Goal: Navigation & Orientation: Find specific page/section

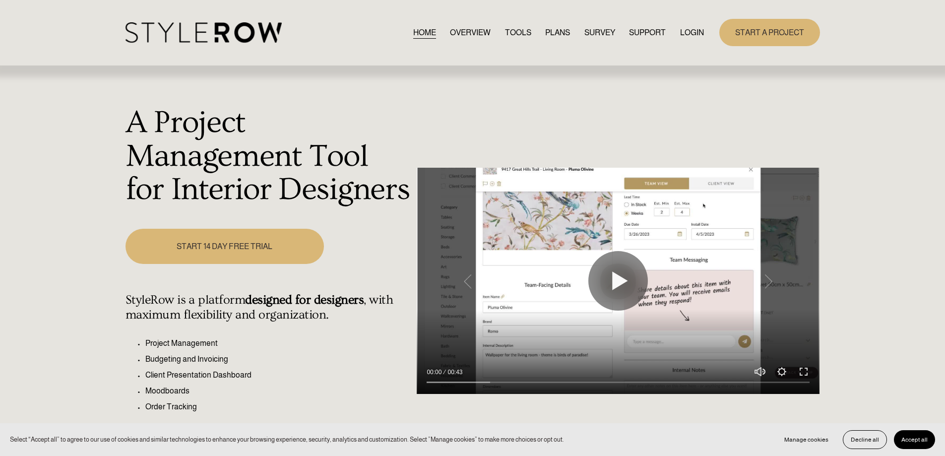
click at [684, 35] on link "LOGIN" at bounding box center [692, 32] width 24 height 13
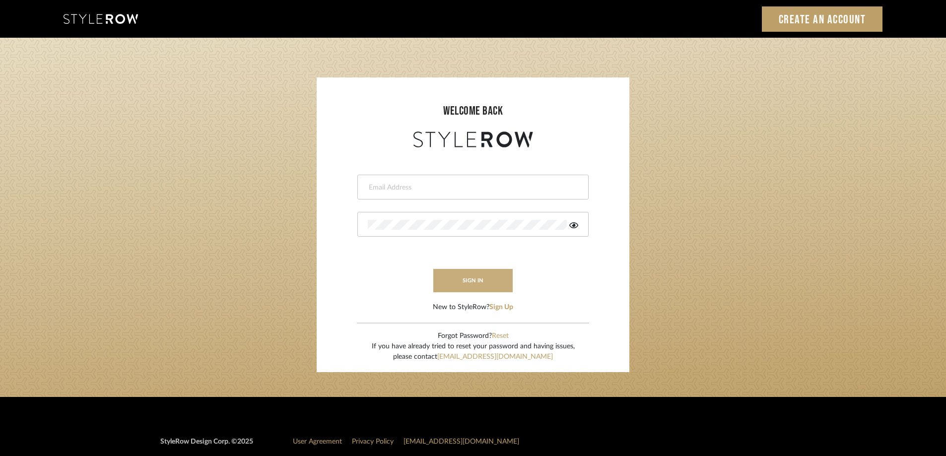
type input "STEWART@PERLALICHI.COM"
click at [478, 278] on button "sign in" at bounding box center [472, 280] width 79 height 23
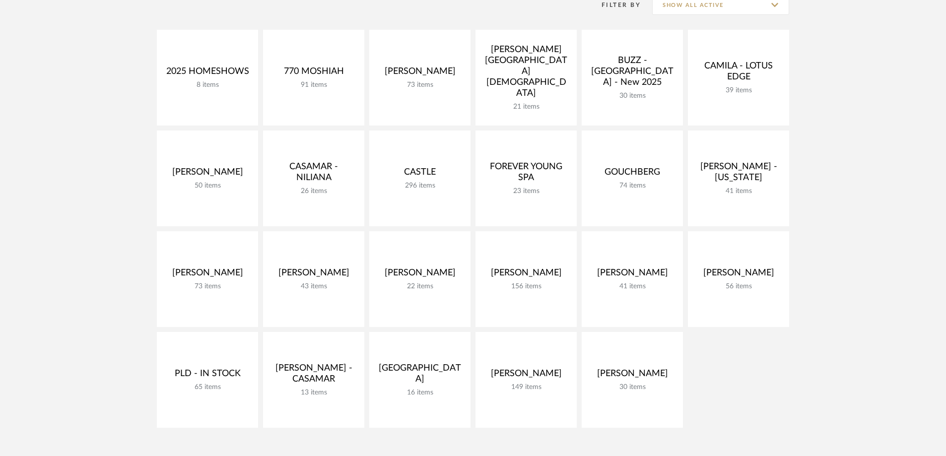
scroll to position [170, 0]
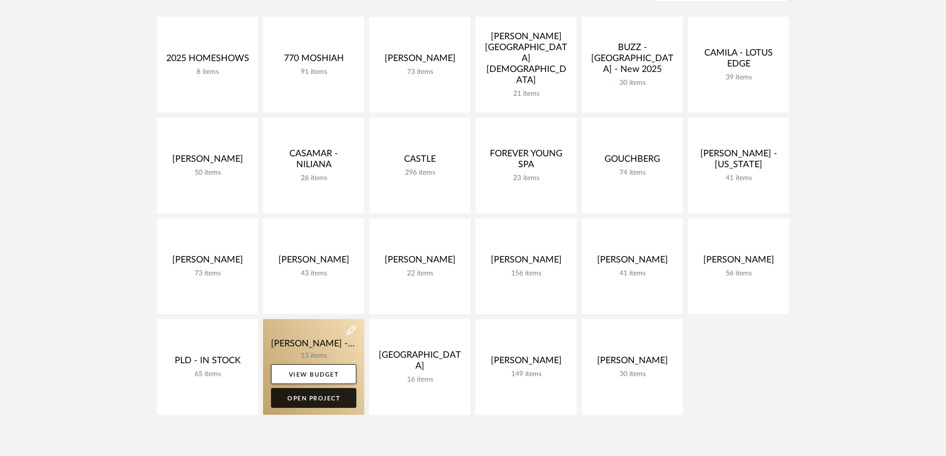
click at [324, 403] on link "Open Project" at bounding box center [313, 398] width 85 height 20
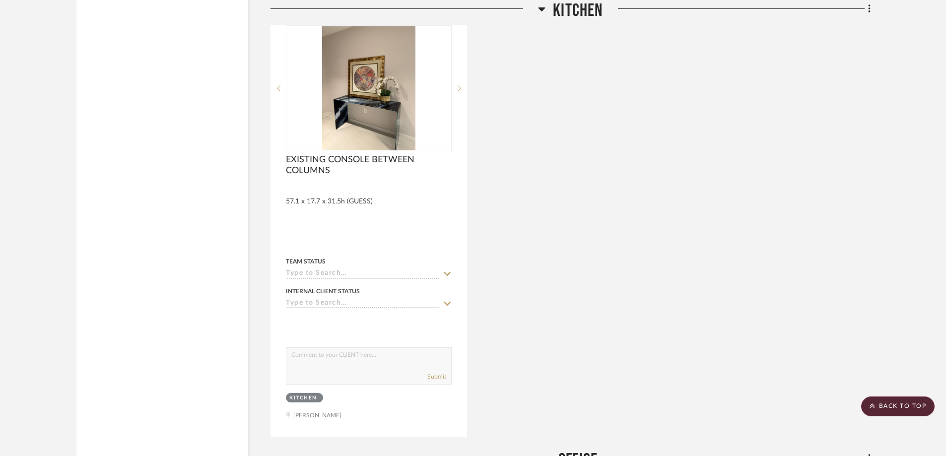
scroll to position [2611, 0]
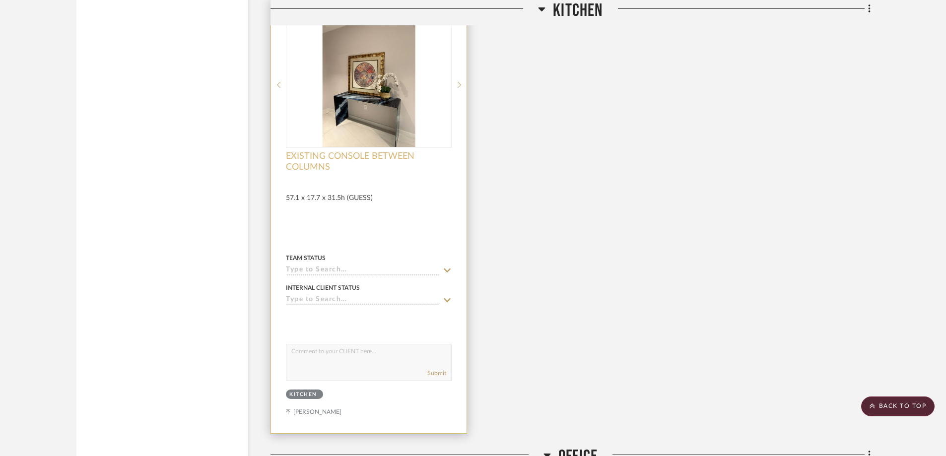
click at [366, 153] on span "EXISTING CONSOLE BETWEEN COLUMNS" at bounding box center [369, 162] width 166 height 22
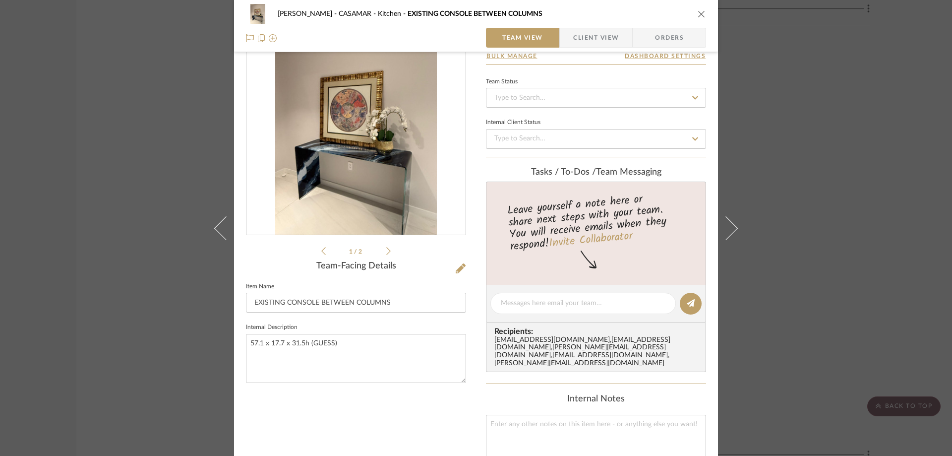
scroll to position [0, 0]
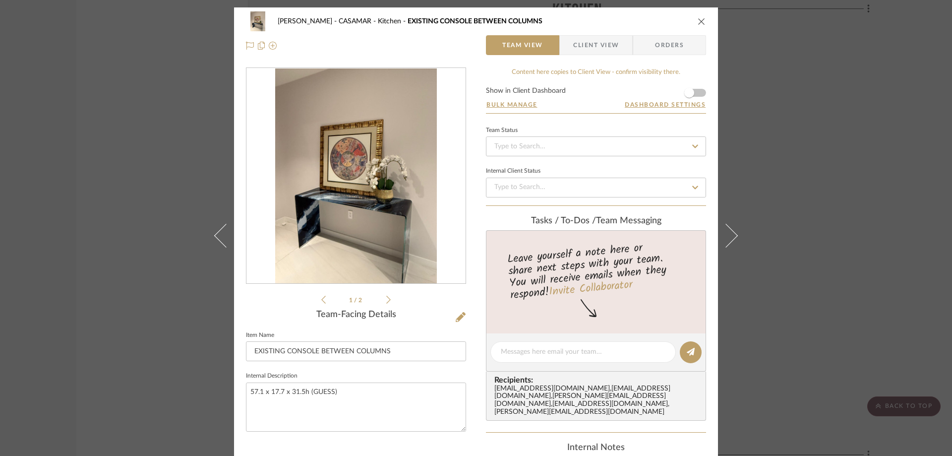
click at [700, 20] on icon "close" at bounding box center [702, 21] width 8 height 8
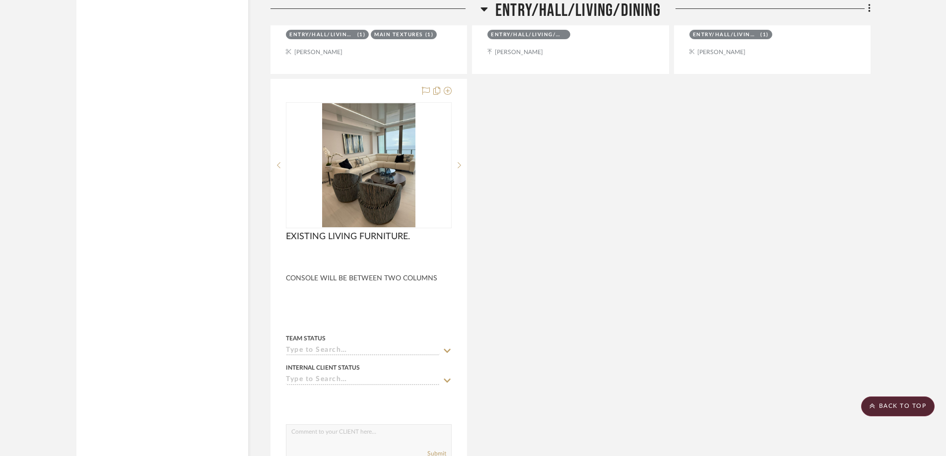
scroll to position [1952, 0]
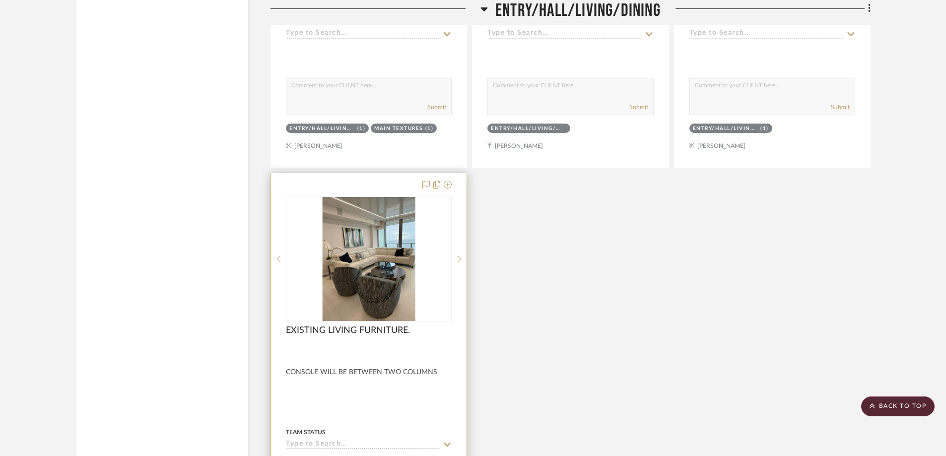
click at [378, 268] on img "0" at bounding box center [368, 259] width 93 height 124
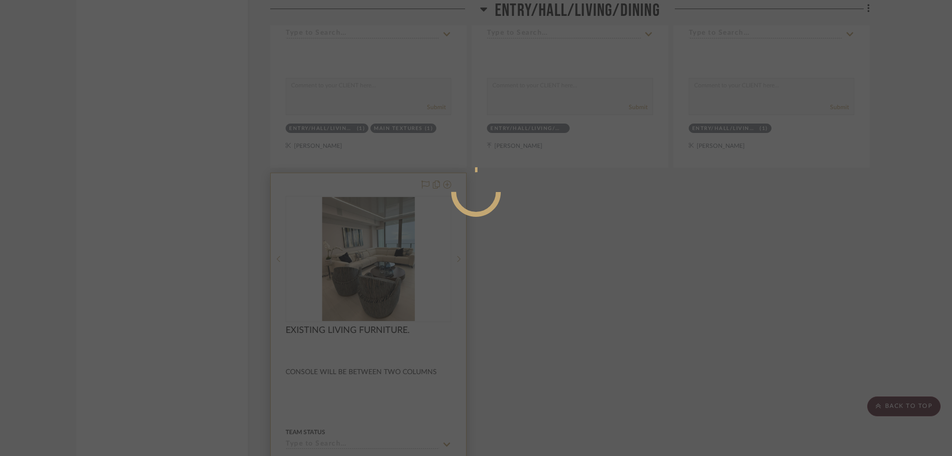
click at [378, 268] on div at bounding box center [476, 228] width 952 height 456
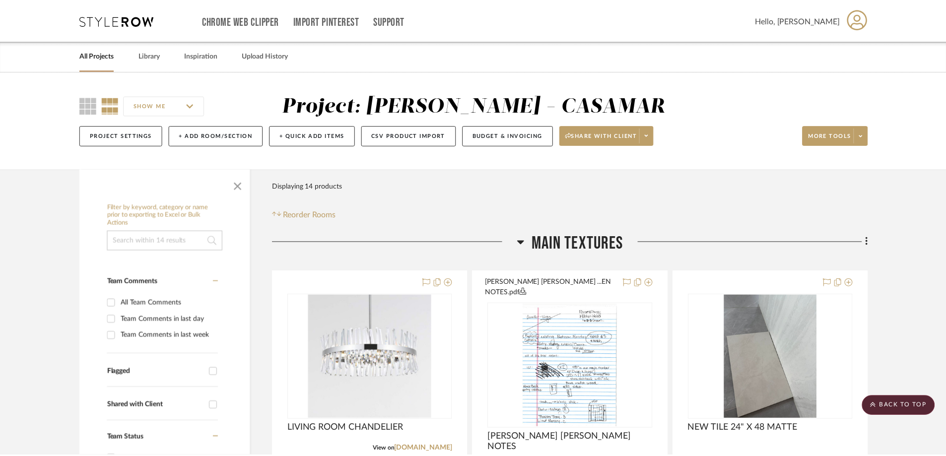
scroll to position [1952, 0]
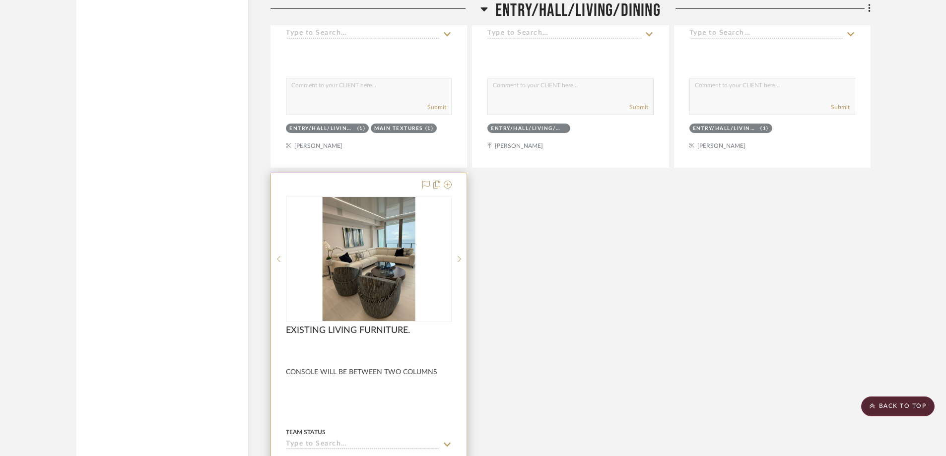
click at [378, 268] on img "0" at bounding box center [368, 259] width 93 height 124
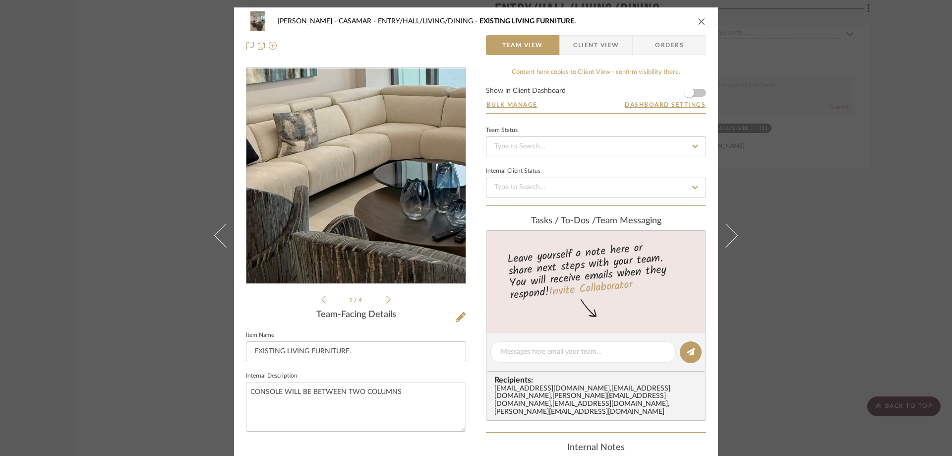
click at [357, 186] on img "0" at bounding box center [356, 175] width 162 height 215
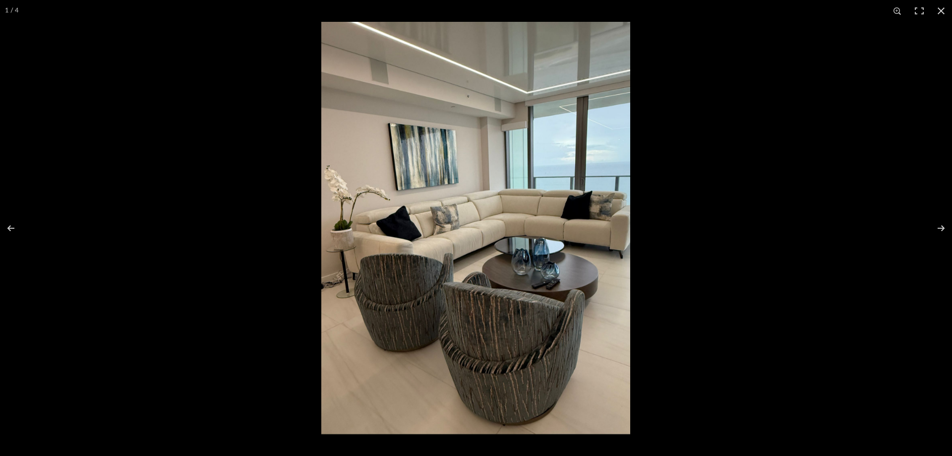
click at [357, 186] on img at bounding box center [475, 228] width 309 height 412
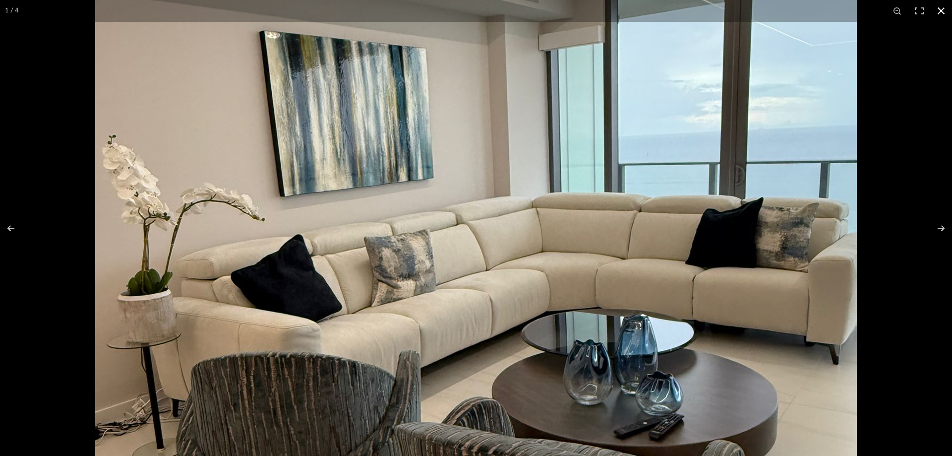
click at [944, 6] on button at bounding box center [942, 11] width 22 height 22
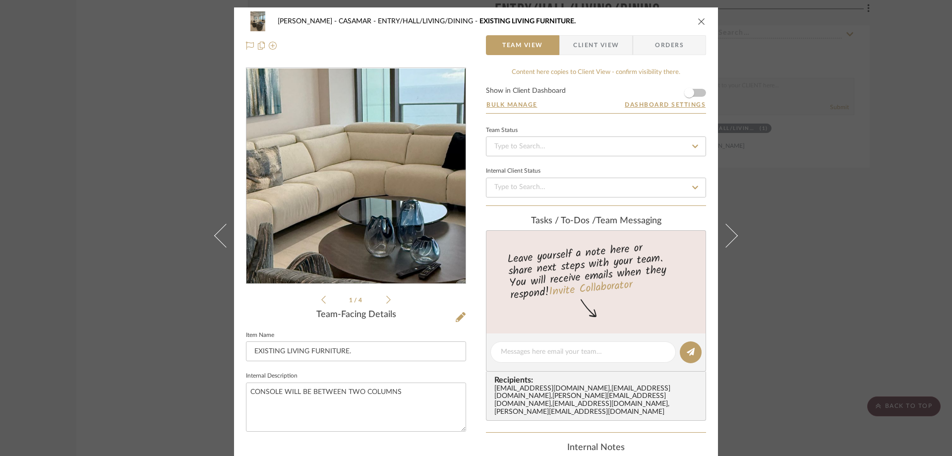
click at [369, 174] on img "0" at bounding box center [356, 175] width 162 height 215
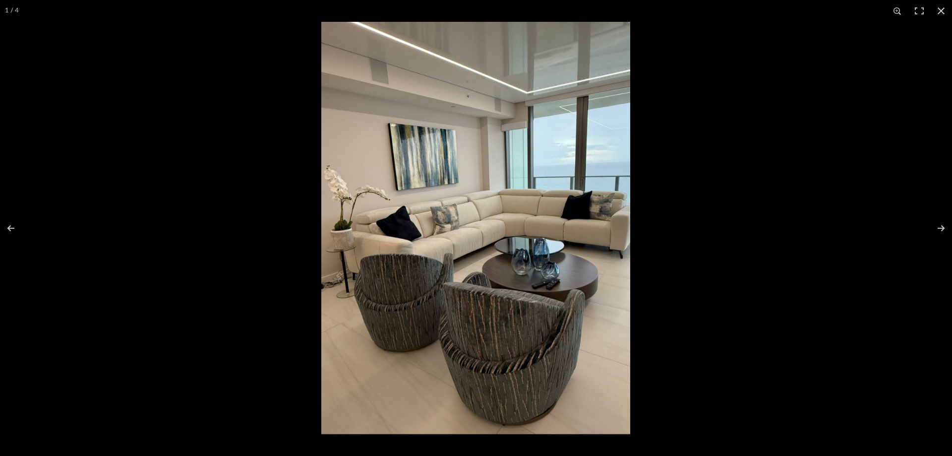
click at [369, 174] on img at bounding box center [475, 228] width 309 height 412
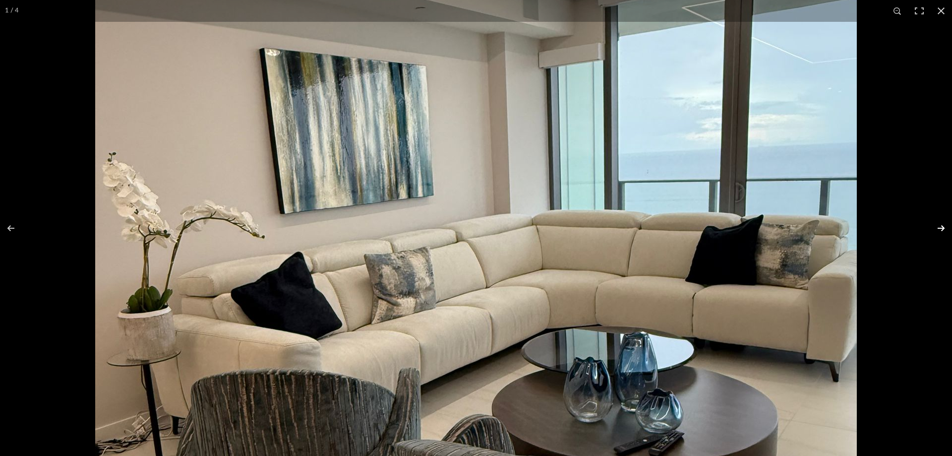
click at [942, 230] on button at bounding box center [935, 228] width 35 height 50
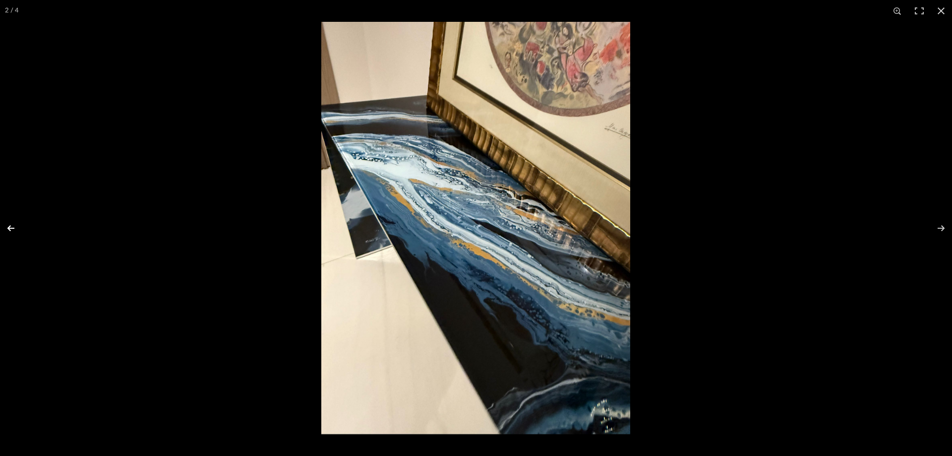
click at [17, 225] on button at bounding box center [17, 228] width 35 height 50
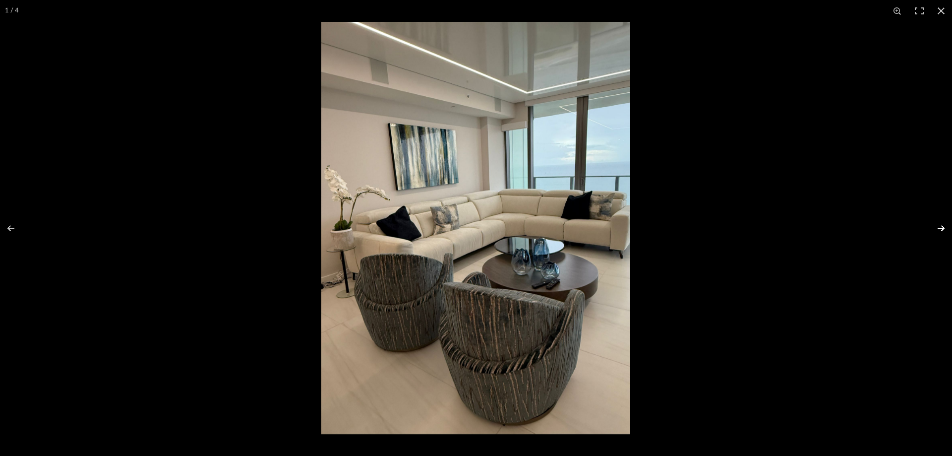
click at [944, 229] on button at bounding box center [935, 228] width 35 height 50
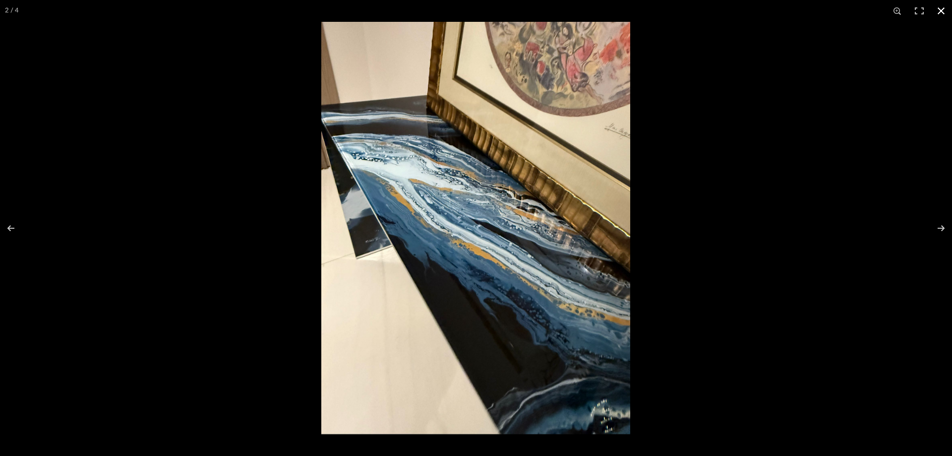
click at [944, 12] on button at bounding box center [942, 11] width 22 height 22
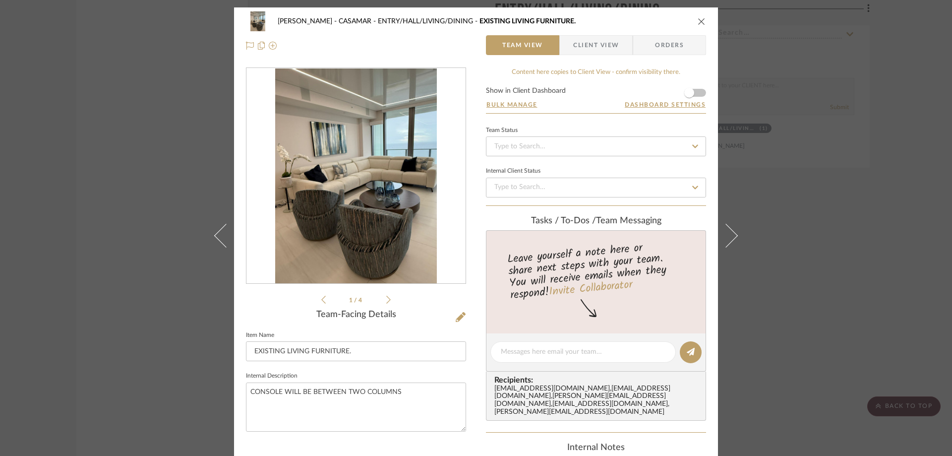
click at [945, 158] on div "POPKINS - CASAMAR ENTRY/HALL/LIVING/DINING EXISTING LIVING FURNITURE. Team View…" at bounding box center [476, 228] width 952 height 456
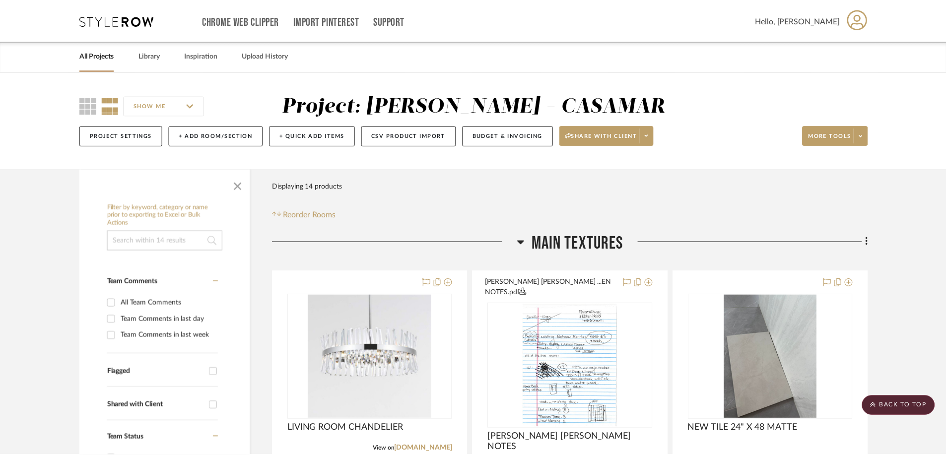
scroll to position [1952, 0]
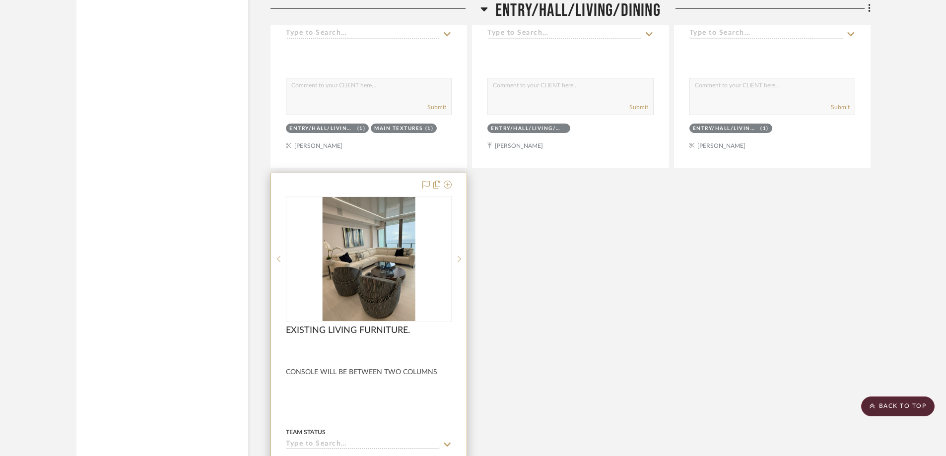
click at [358, 298] on img "0" at bounding box center [368, 259] width 93 height 124
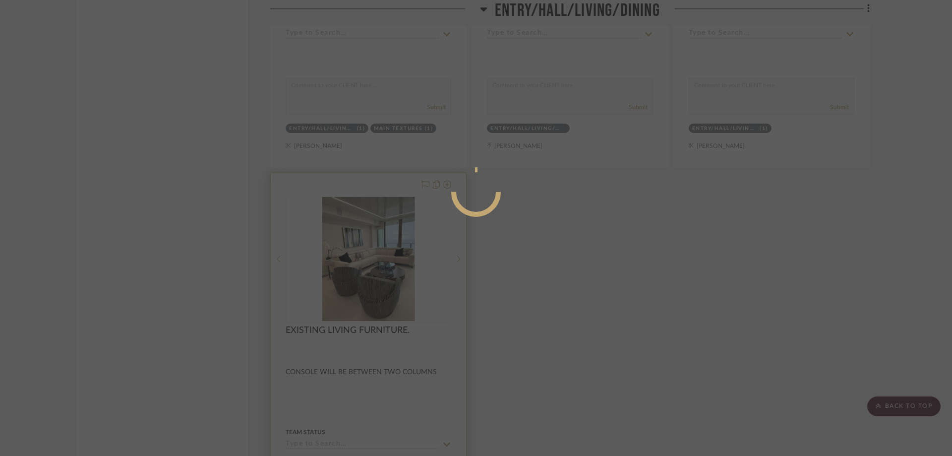
click at [358, 296] on div at bounding box center [476, 228] width 952 height 456
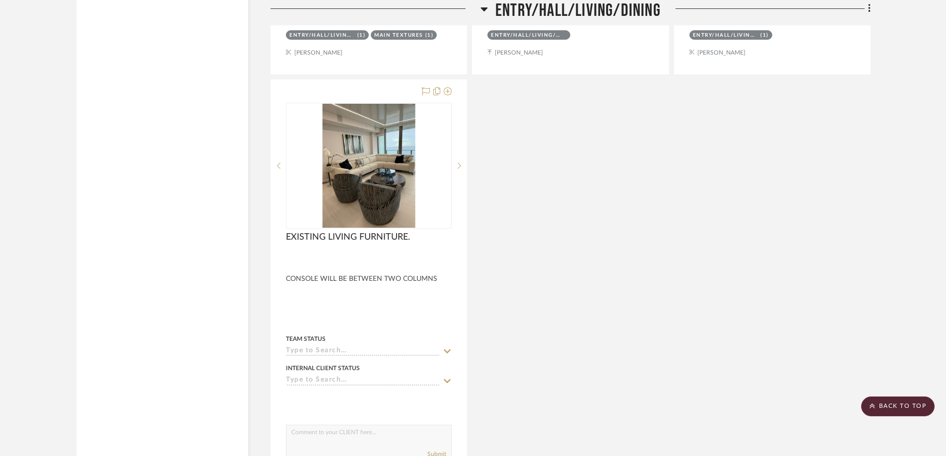
scroll to position [2026, 0]
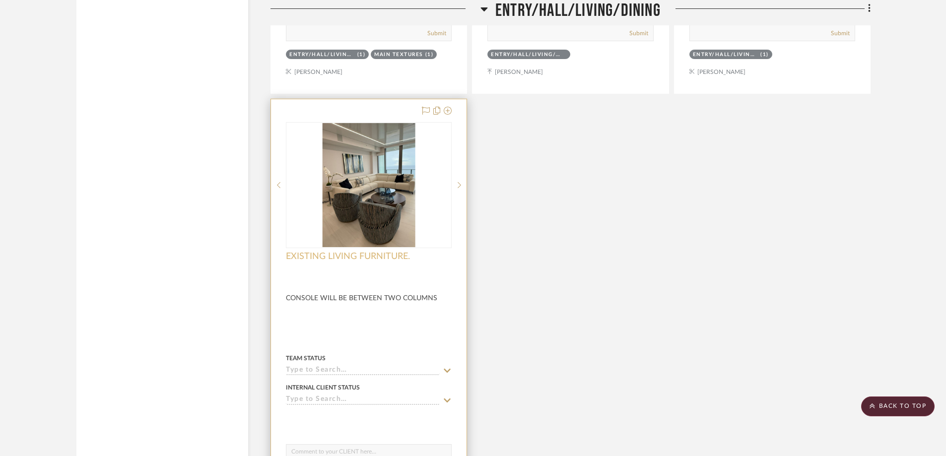
click at [366, 251] on span "EXISTING LIVING FURNITURE." at bounding box center [348, 256] width 124 height 11
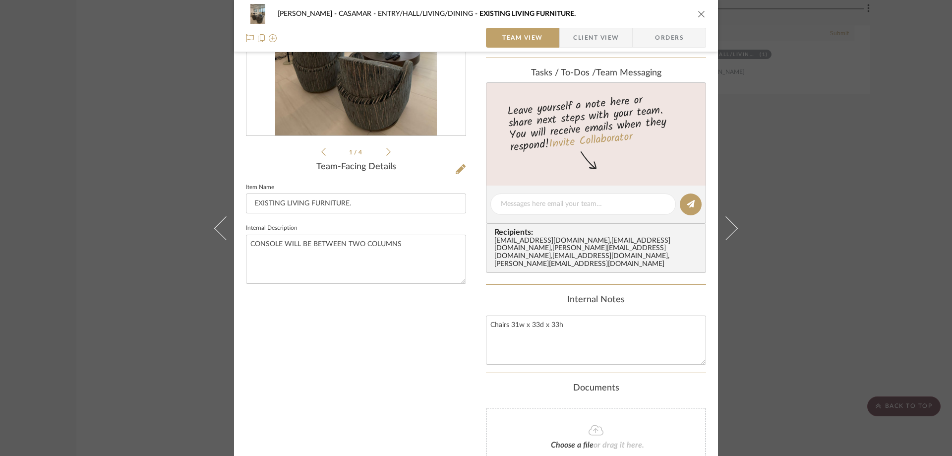
scroll to position [144, 0]
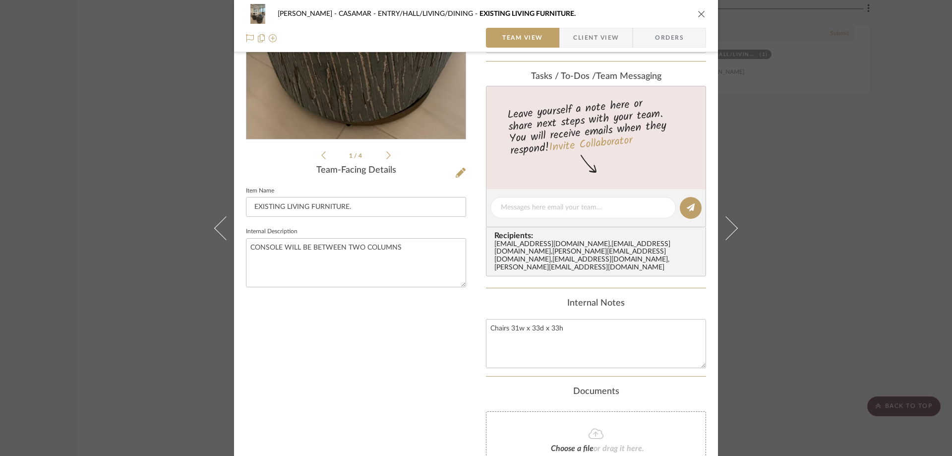
click at [371, 104] on img "0" at bounding box center [356, 31] width 162 height 215
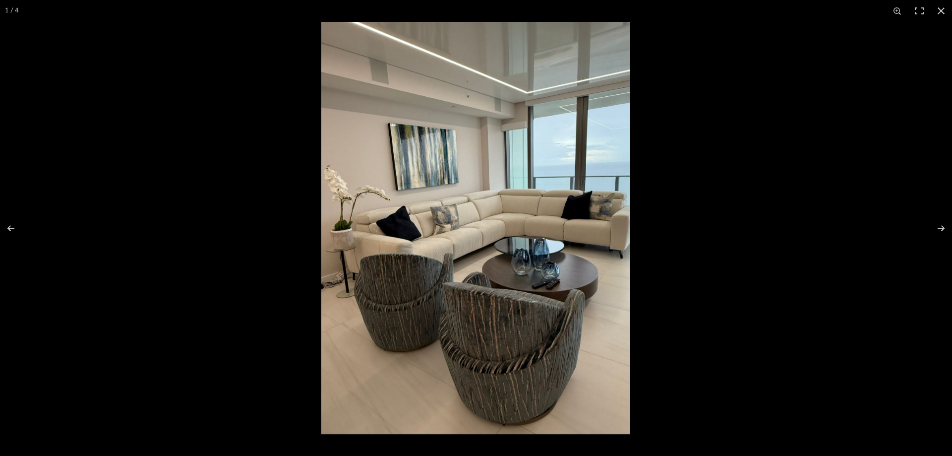
click at [370, 104] on img at bounding box center [475, 228] width 309 height 412
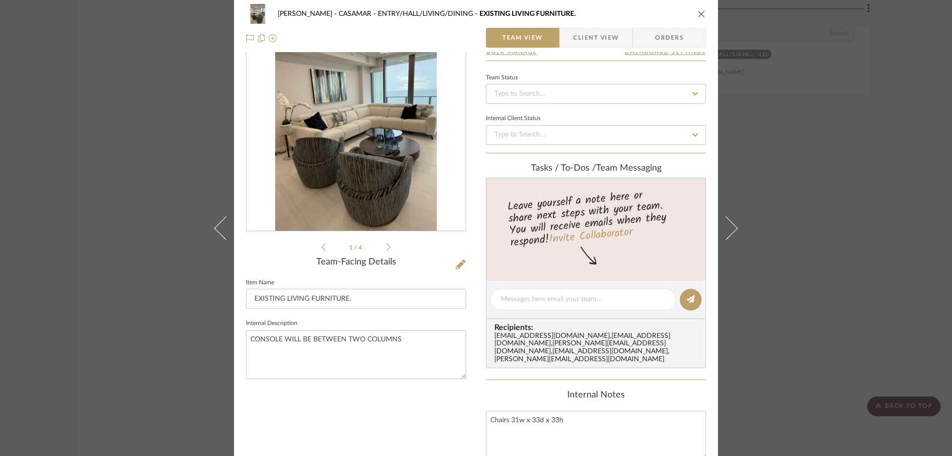
scroll to position [0, 0]
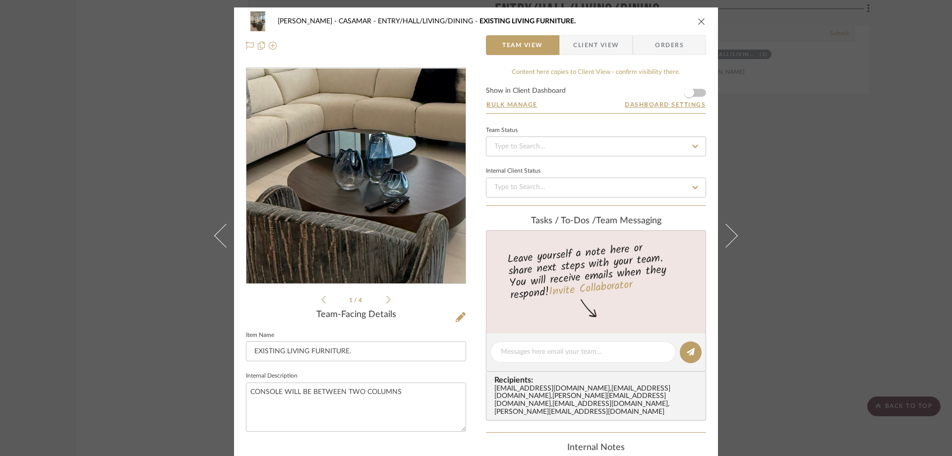
click at [380, 194] on img "0" at bounding box center [356, 175] width 162 height 215
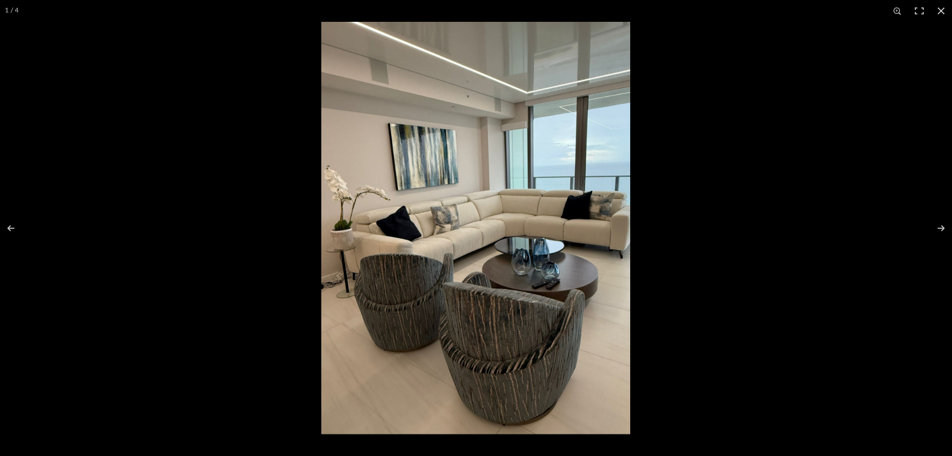
click at [462, 241] on img at bounding box center [475, 228] width 309 height 412
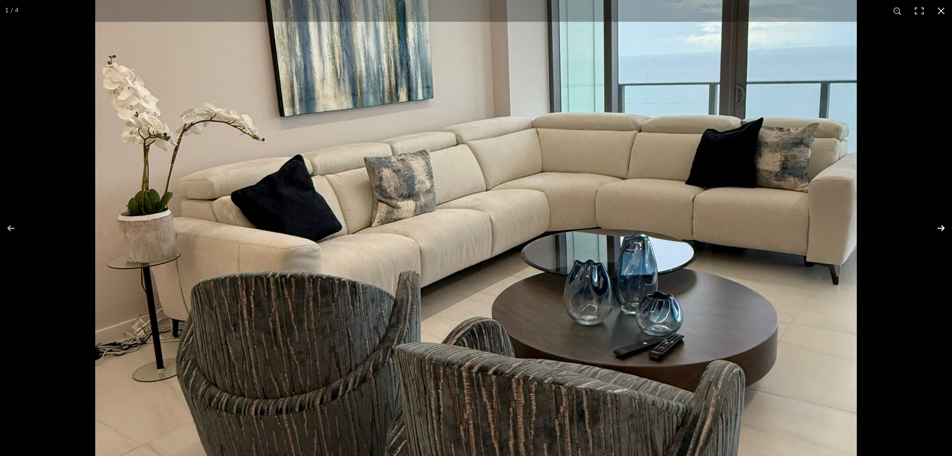
click at [949, 235] on button at bounding box center [935, 228] width 35 height 50
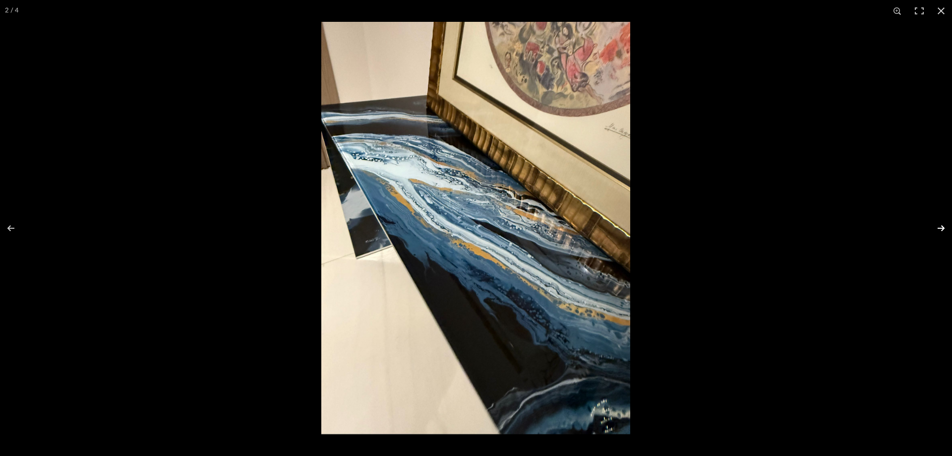
click at [942, 225] on button at bounding box center [935, 228] width 35 height 50
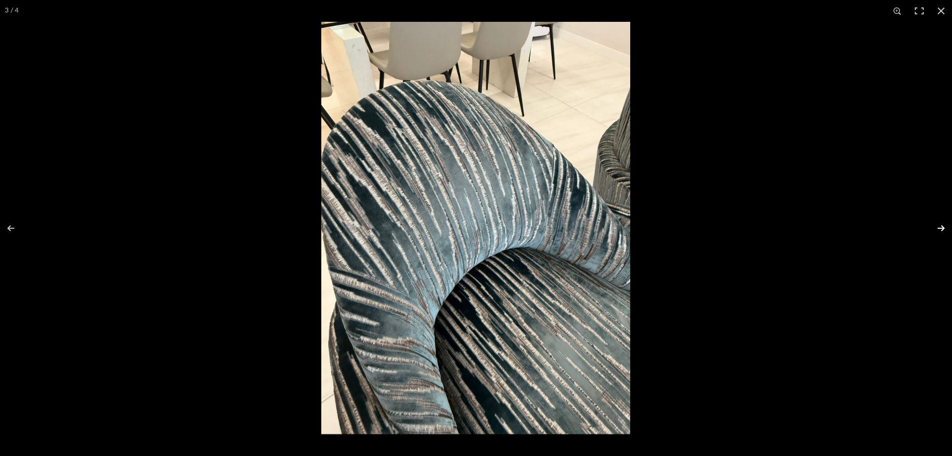
click at [943, 225] on button at bounding box center [935, 228] width 35 height 50
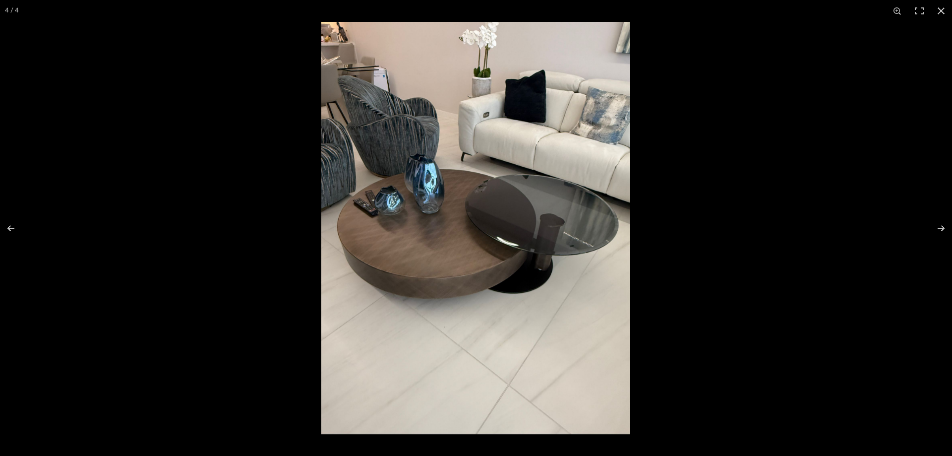
click at [390, 163] on img at bounding box center [475, 228] width 309 height 412
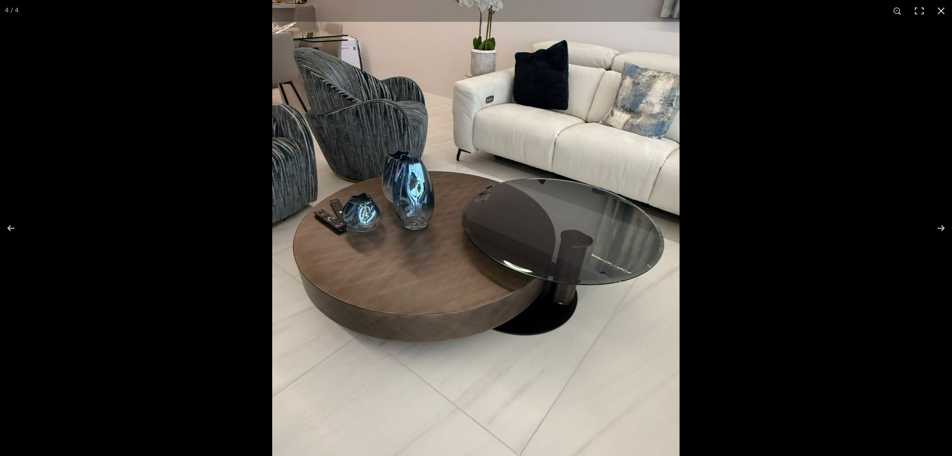
click at [390, 163] on img at bounding box center [476, 249] width 408 height 544
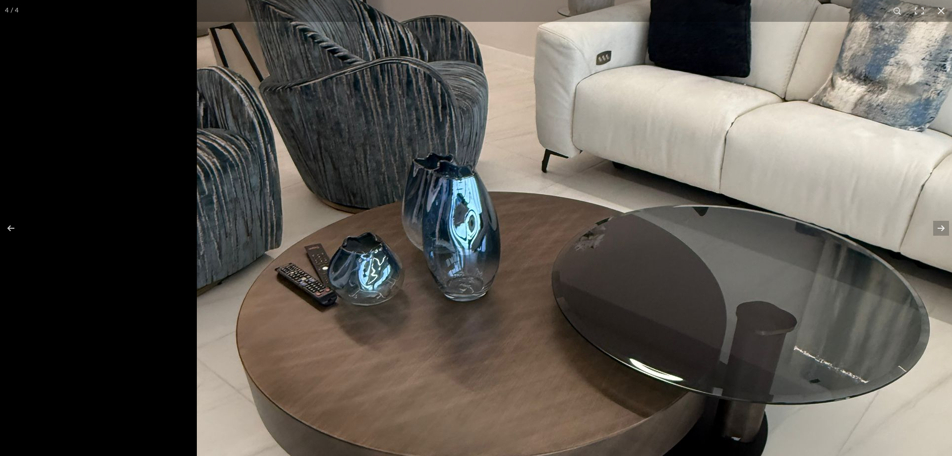
click at [705, 259] on img at bounding box center [578, 337] width 762 height 1016
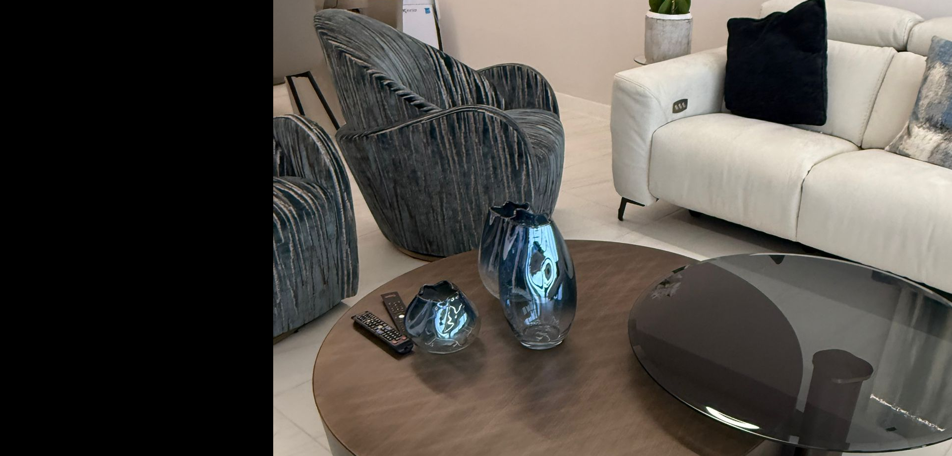
click at [926, 264] on img at bounding box center [654, 385] width 762 height 1016
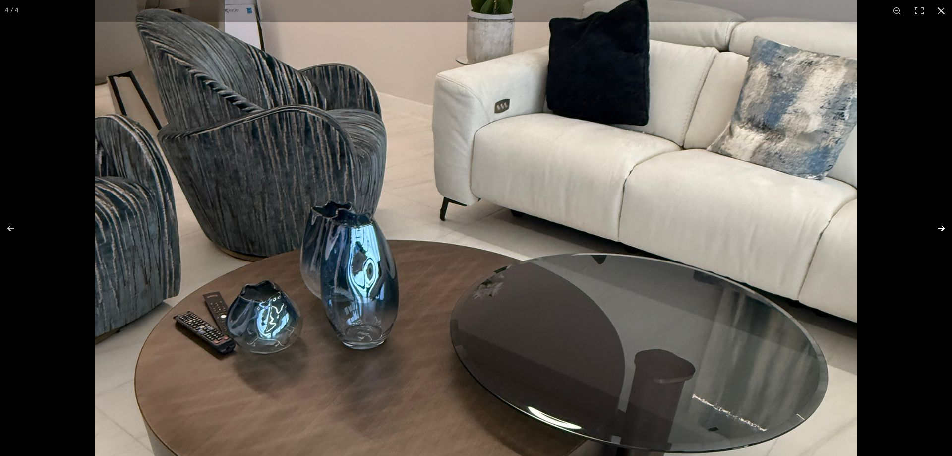
click at [942, 226] on button at bounding box center [935, 228] width 35 height 50
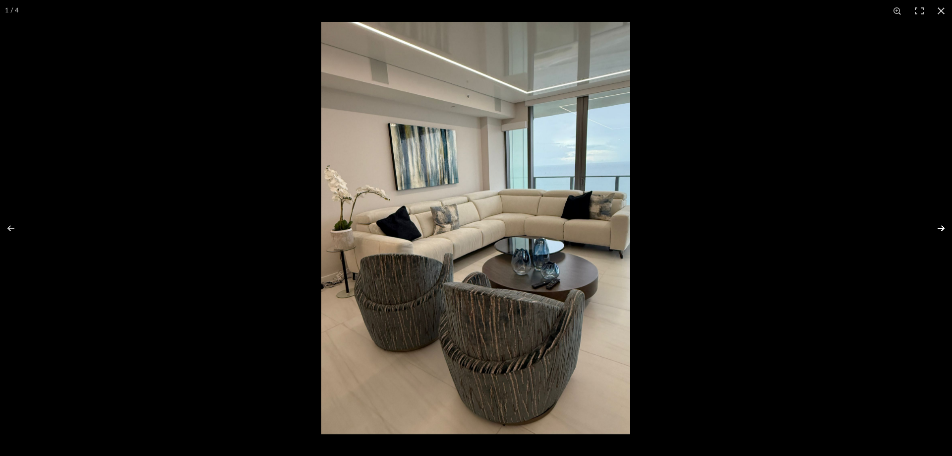
click at [939, 226] on button at bounding box center [935, 228] width 35 height 50
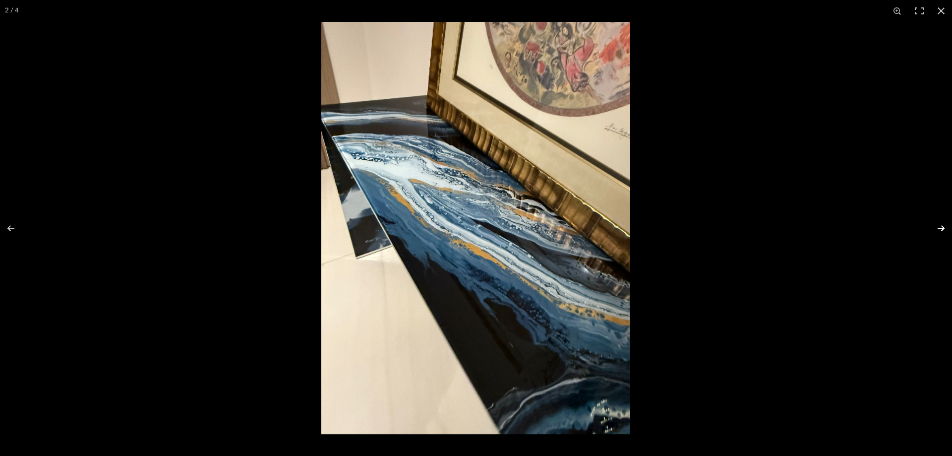
click at [939, 226] on button at bounding box center [935, 228] width 35 height 50
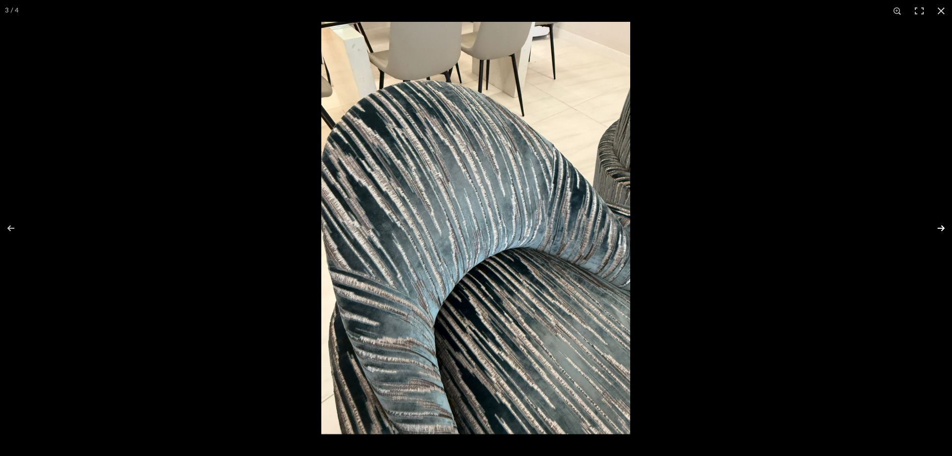
click at [938, 226] on button at bounding box center [935, 228] width 35 height 50
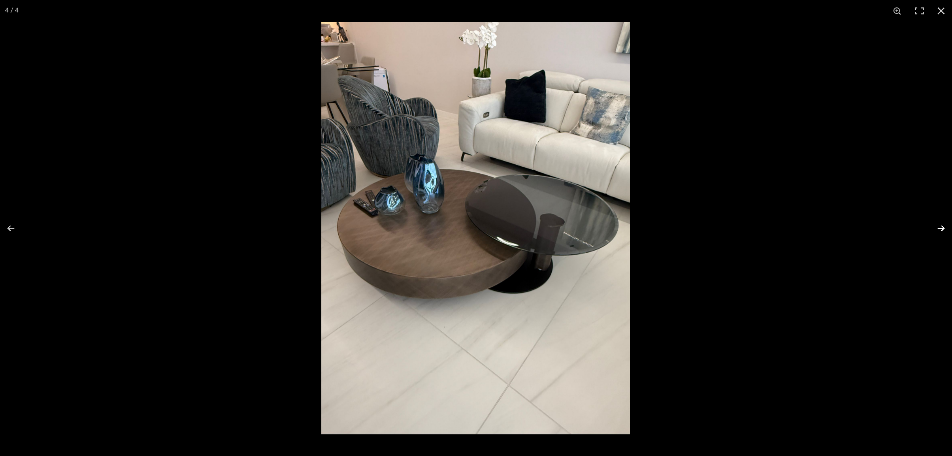
click at [941, 232] on button at bounding box center [935, 228] width 35 height 50
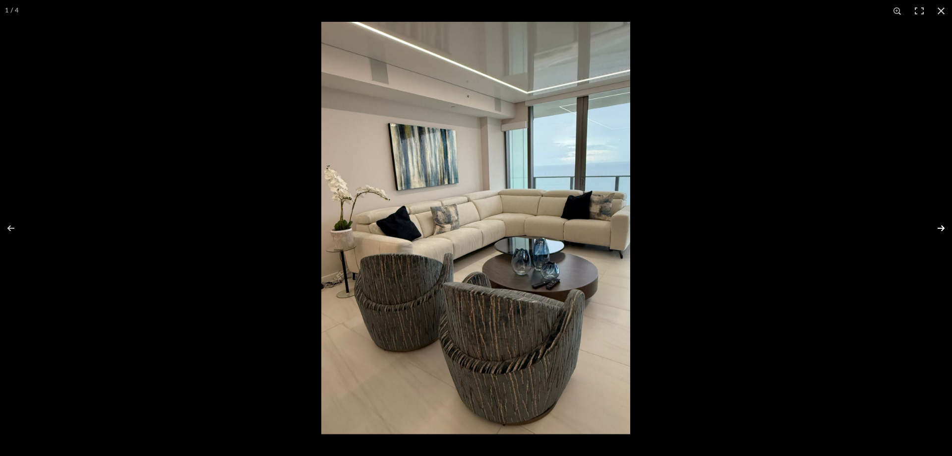
click at [942, 231] on button at bounding box center [935, 228] width 35 height 50
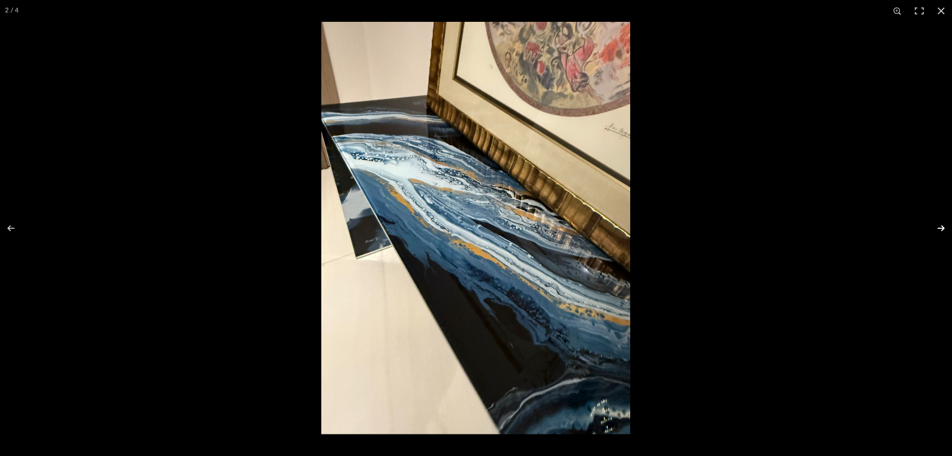
click at [942, 231] on button at bounding box center [935, 228] width 35 height 50
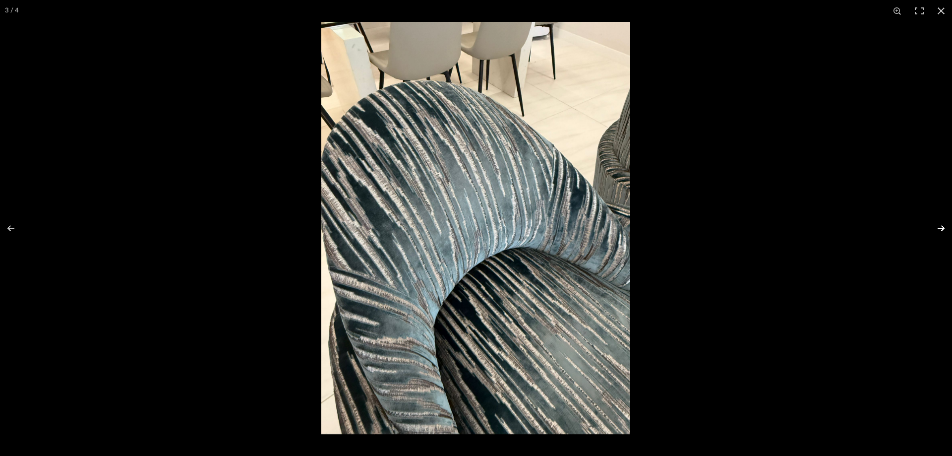
click at [942, 231] on button at bounding box center [935, 228] width 35 height 50
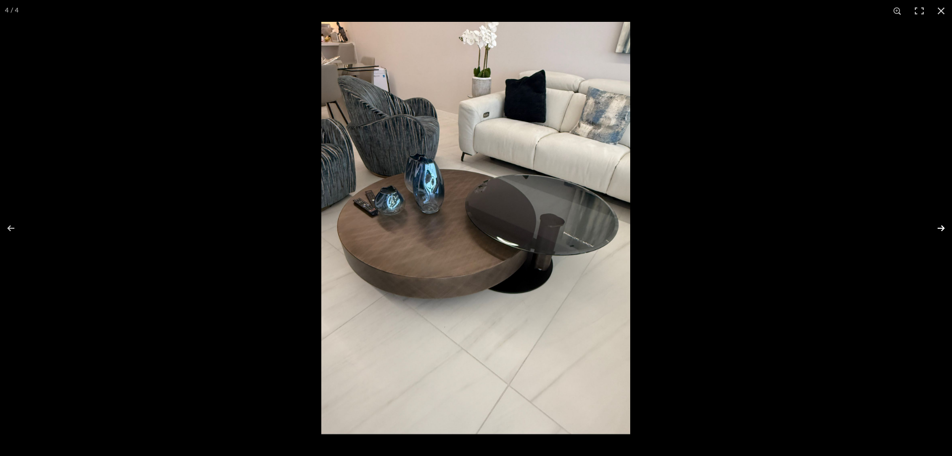
click at [942, 231] on button at bounding box center [935, 228] width 35 height 50
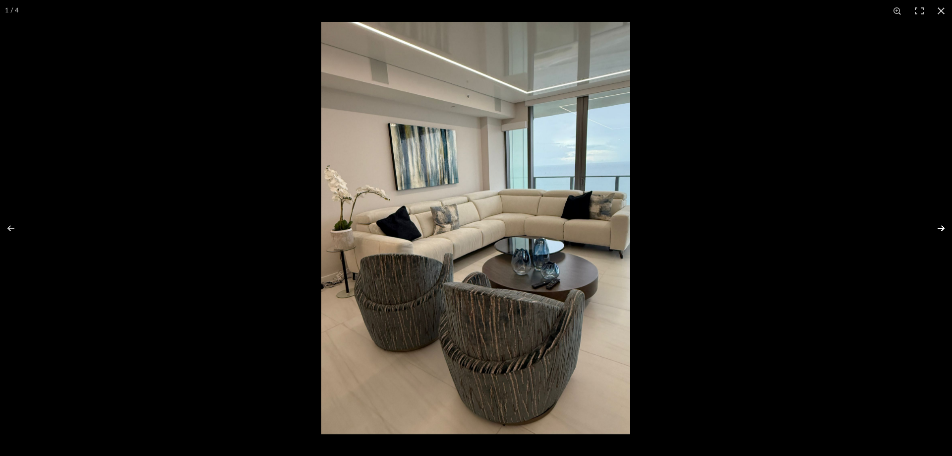
click at [942, 231] on button at bounding box center [935, 228] width 35 height 50
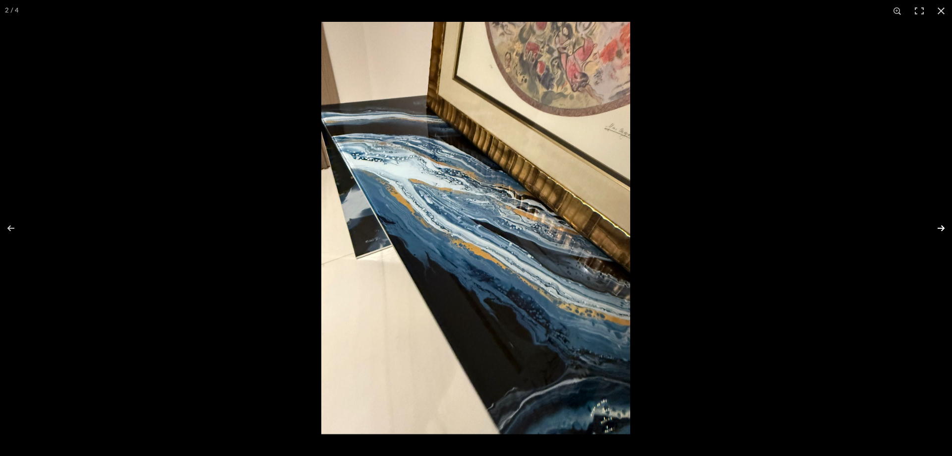
click at [942, 231] on button at bounding box center [935, 228] width 35 height 50
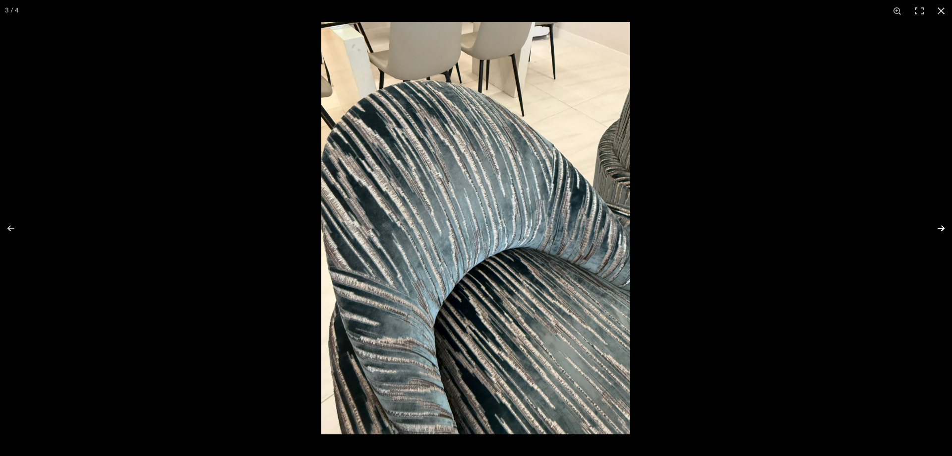
click at [941, 231] on button at bounding box center [935, 228] width 35 height 50
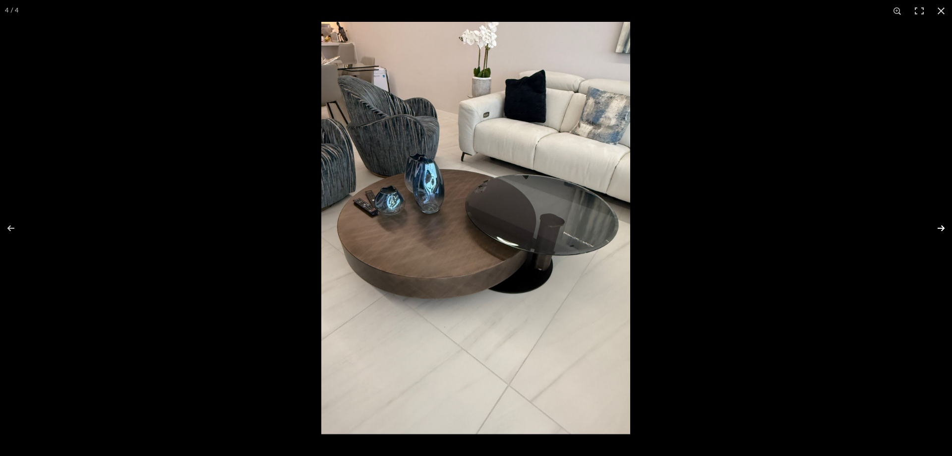
click at [941, 231] on button at bounding box center [935, 228] width 35 height 50
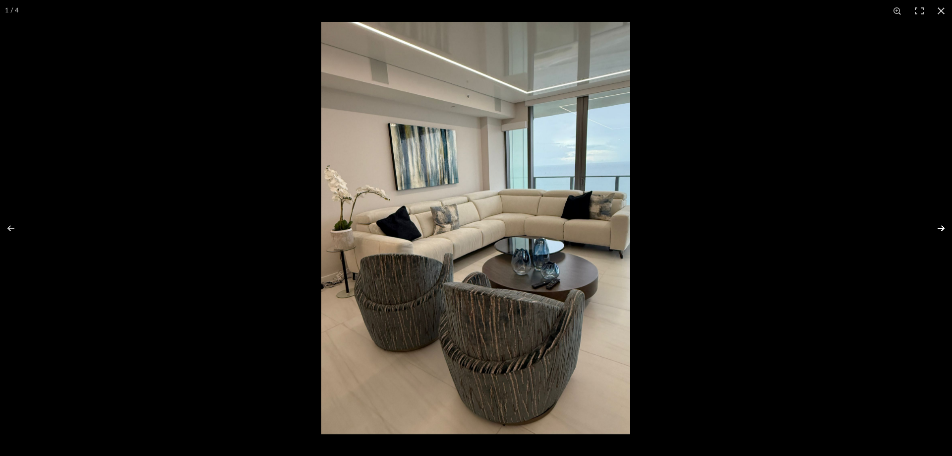
click at [941, 231] on button at bounding box center [935, 228] width 35 height 50
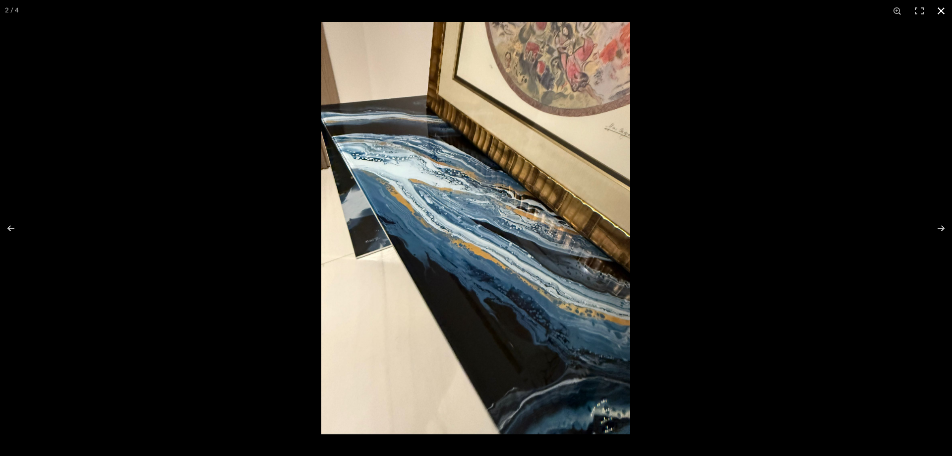
click at [944, 10] on button at bounding box center [942, 11] width 22 height 22
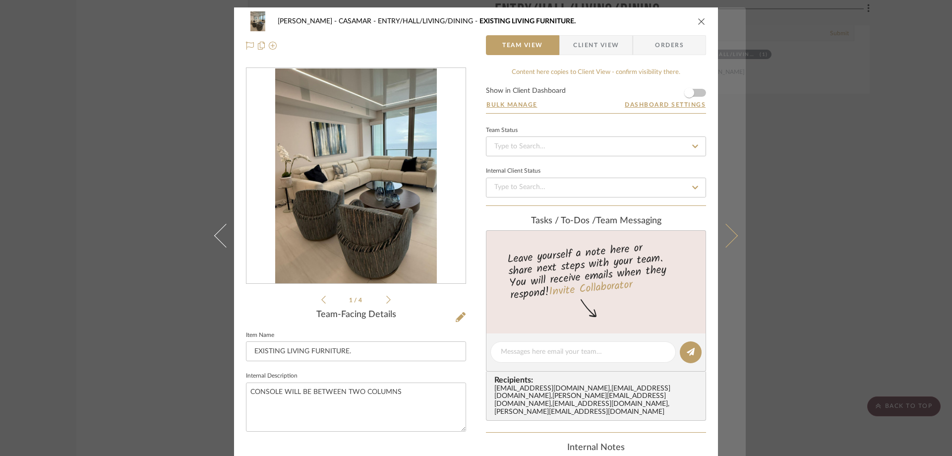
click at [729, 236] on icon at bounding box center [726, 235] width 24 height 24
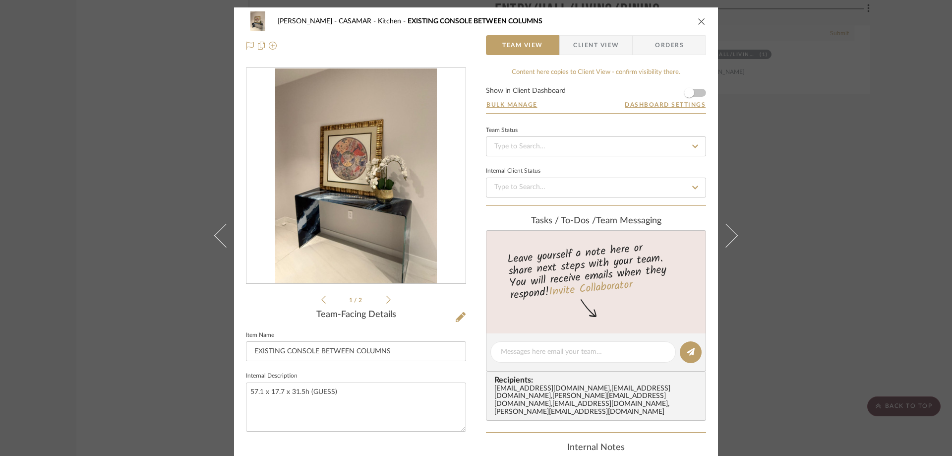
click at [729, 236] on icon at bounding box center [726, 235] width 24 height 24
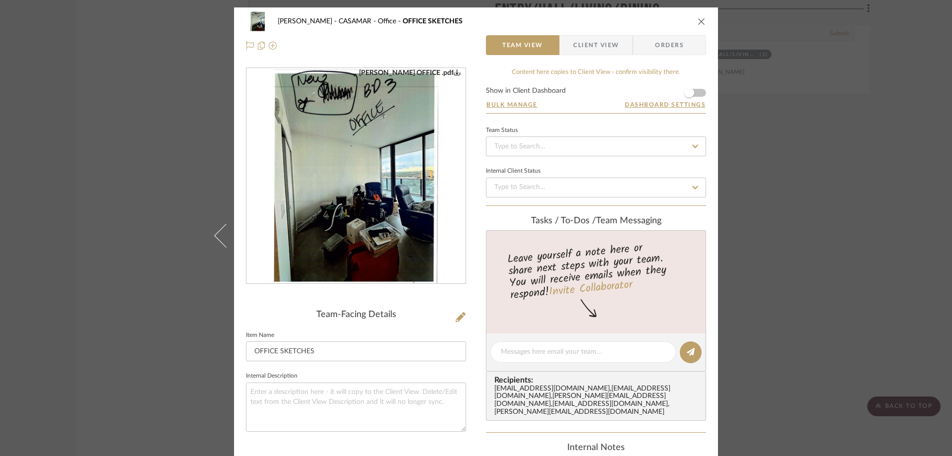
click at [729, 236] on mat-dialog-content "POPKINS - CASAMAR Office OFFICE SKETCHES Team View Client View Orders POPKINS O…" at bounding box center [476, 364] width 540 height 715
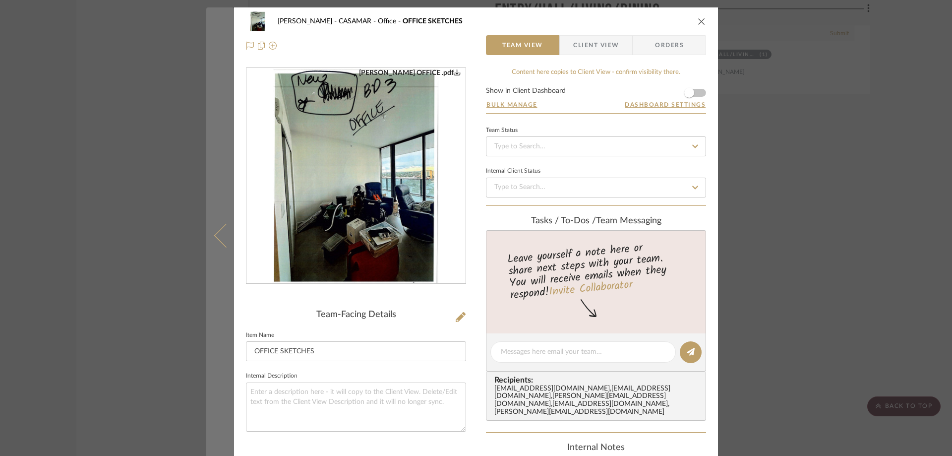
click at [223, 228] on icon at bounding box center [226, 235] width 24 height 24
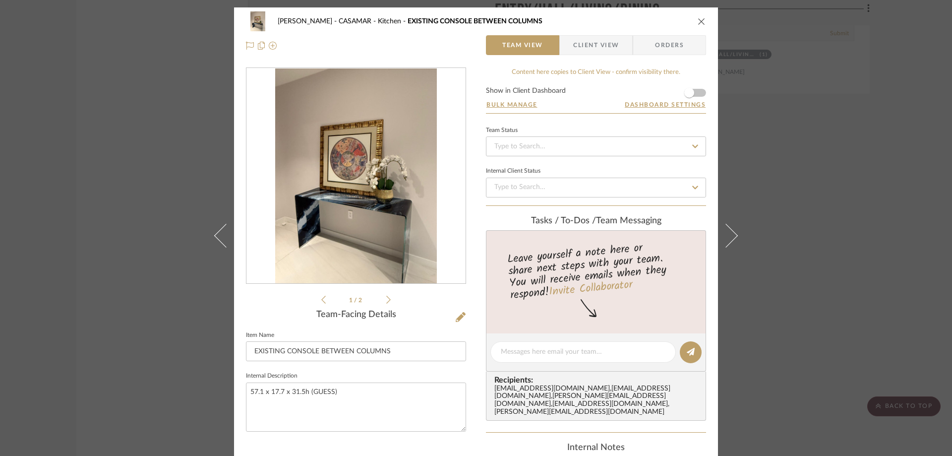
click at [223, 228] on icon at bounding box center [226, 235] width 24 height 24
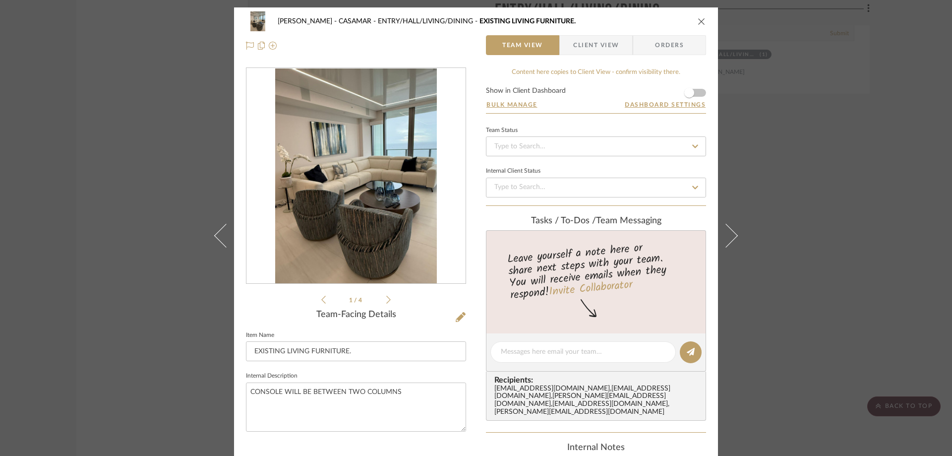
click at [223, 228] on icon at bounding box center [226, 235] width 24 height 24
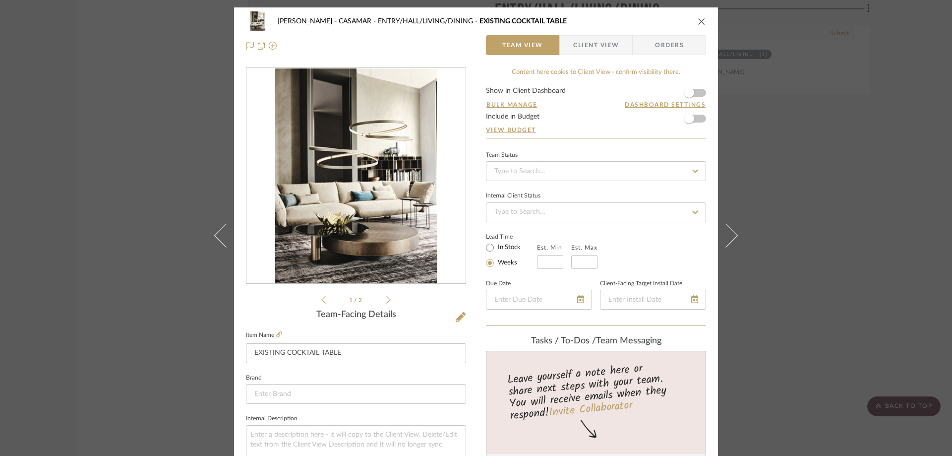
click at [223, 228] on icon at bounding box center [226, 235] width 24 height 24
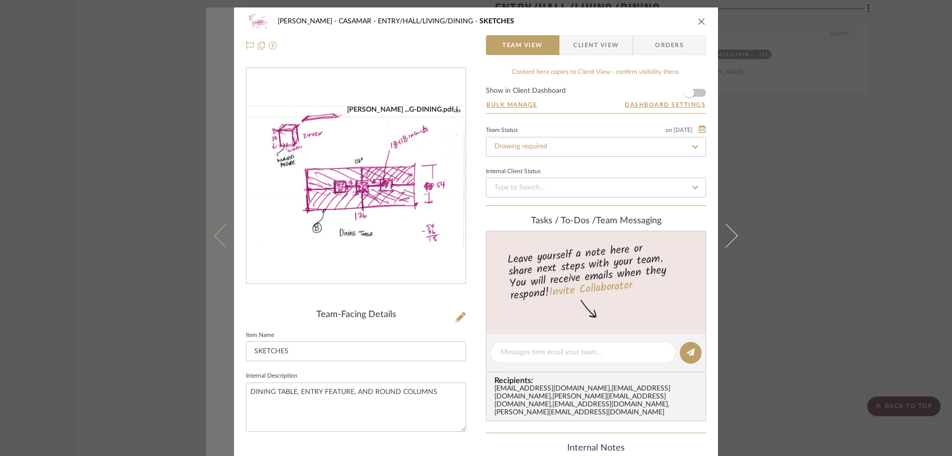
click at [212, 231] on button at bounding box center [220, 235] width 28 height 456
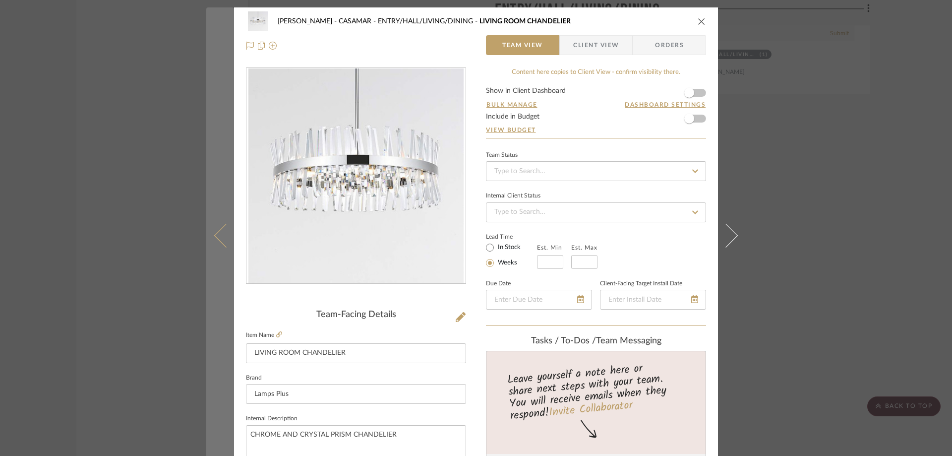
click at [212, 232] on button at bounding box center [220, 235] width 28 height 456
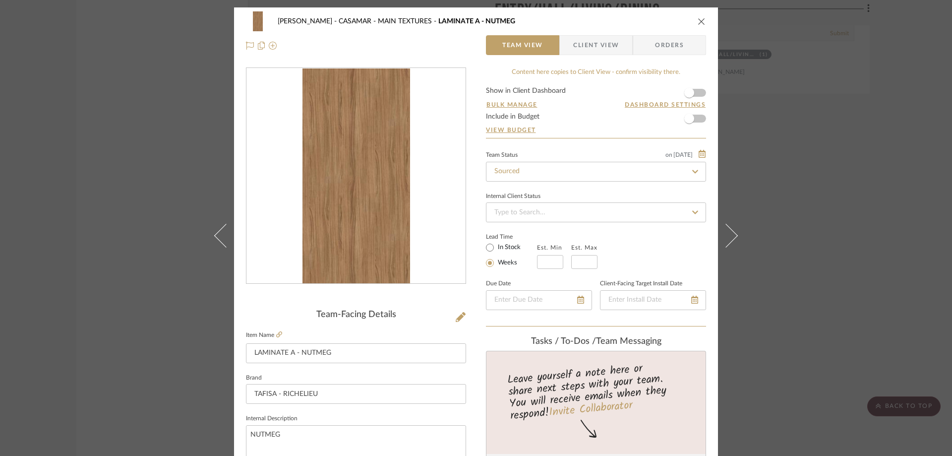
click at [212, 232] on button at bounding box center [220, 235] width 28 height 456
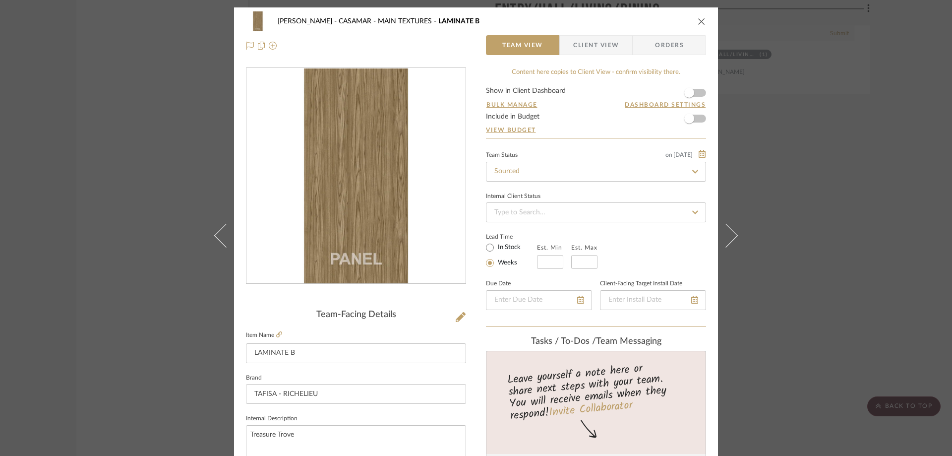
click at [212, 232] on button at bounding box center [220, 235] width 28 height 456
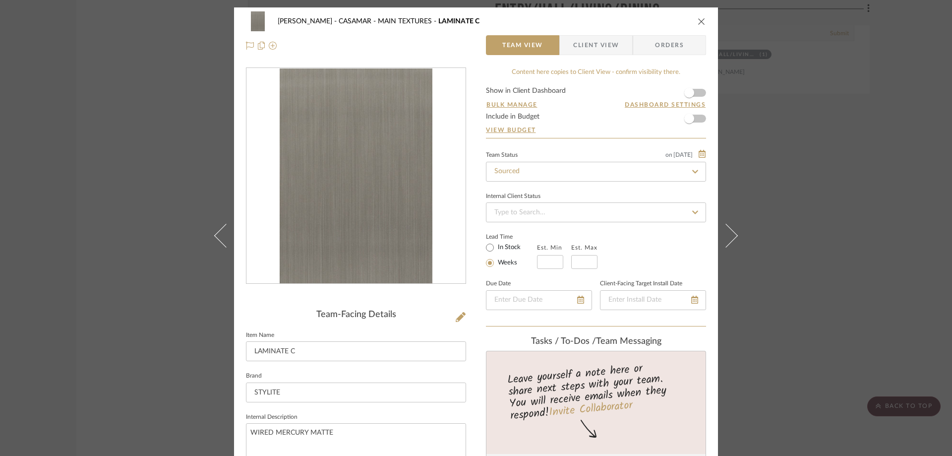
click at [212, 232] on button at bounding box center [220, 235] width 28 height 456
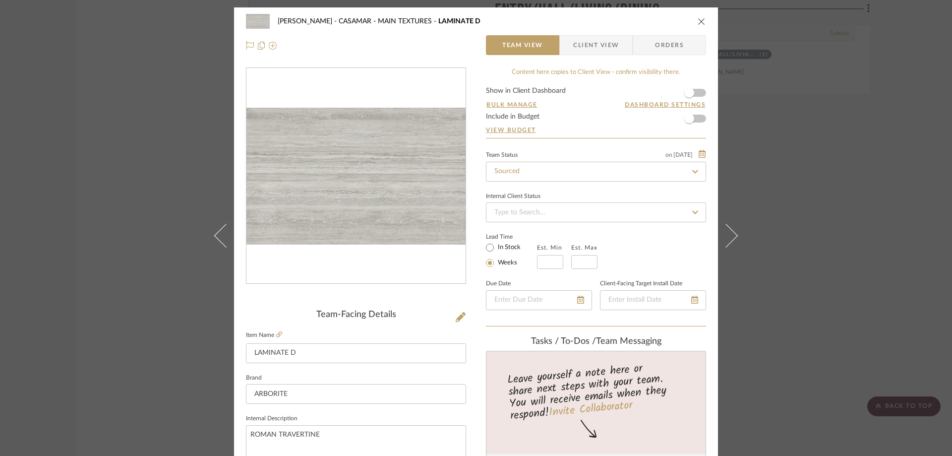
click at [212, 232] on button at bounding box center [220, 235] width 28 height 456
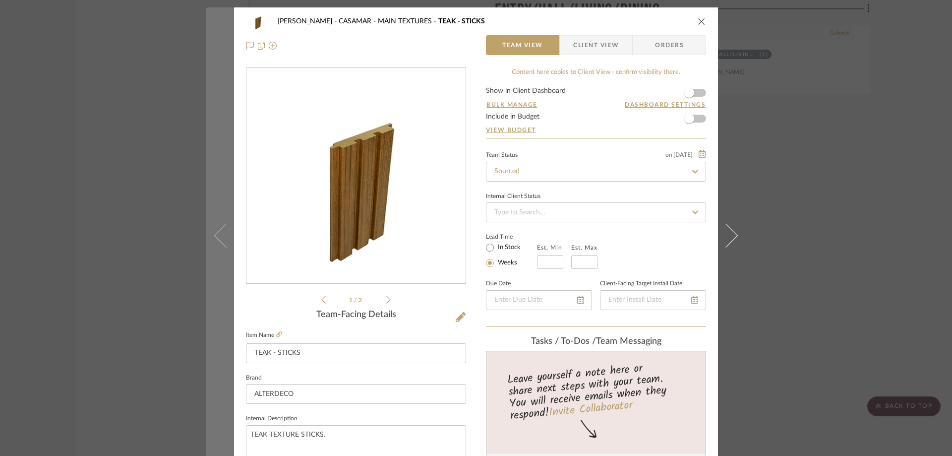
click at [216, 227] on button at bounding box center [220, 235] width 28 height 456
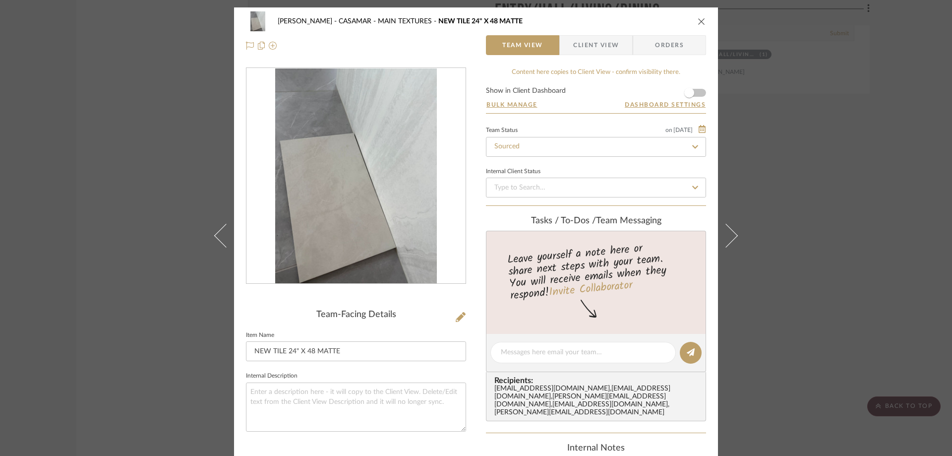
click at [215, 226] on button at bounding box center [220, 235] width 28 height 456
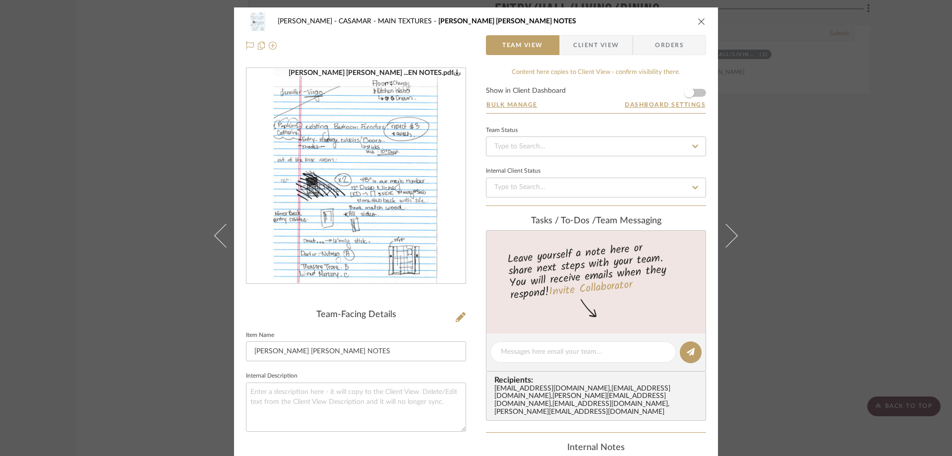
click at [215, 226] on button at bounding box center [220, 235] width 28 height 456
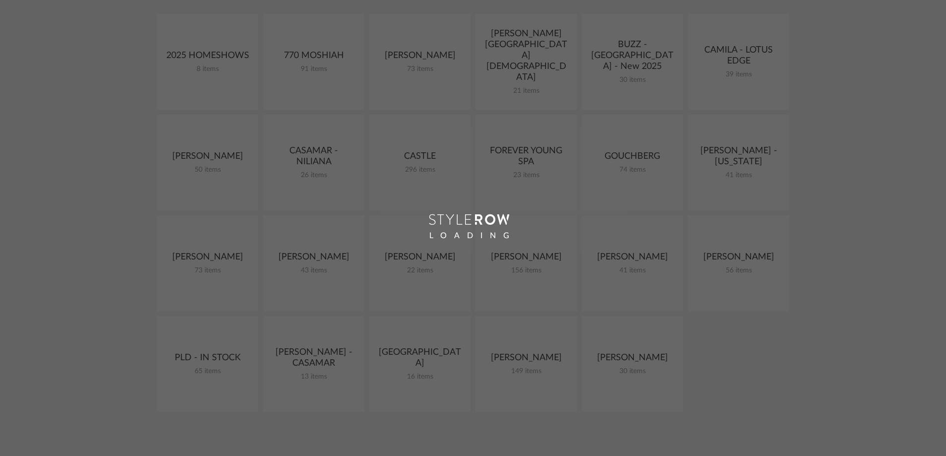
scroll to position [170, 0]
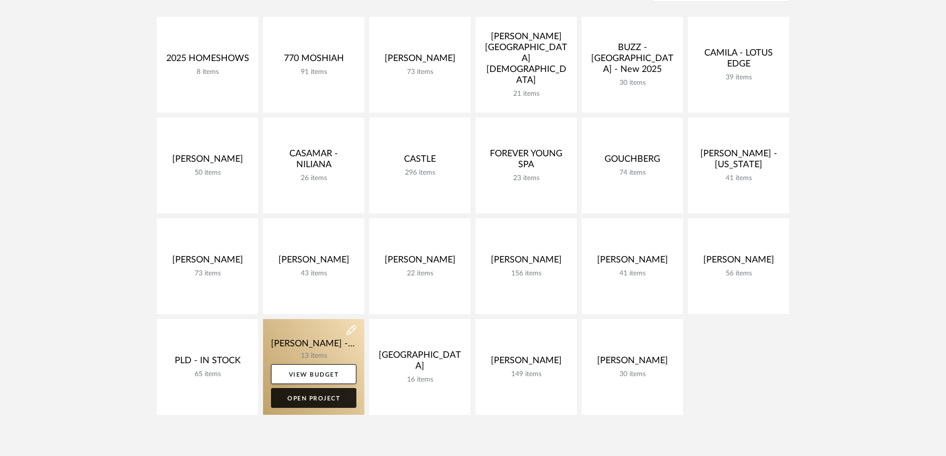
click at [304, 399] on link "Open Project" at bounding box center [313, 398] width 85 height 20
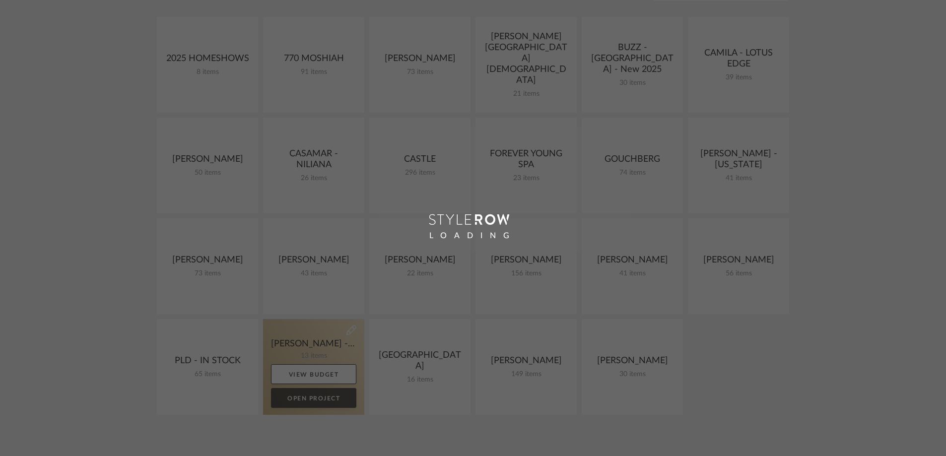
click at [304, 399] on div "Chrome Web Clipper Import Pinterest Support All Projects Library Inspiration Up…" at bounding box center [473, 282] width 946 height 905
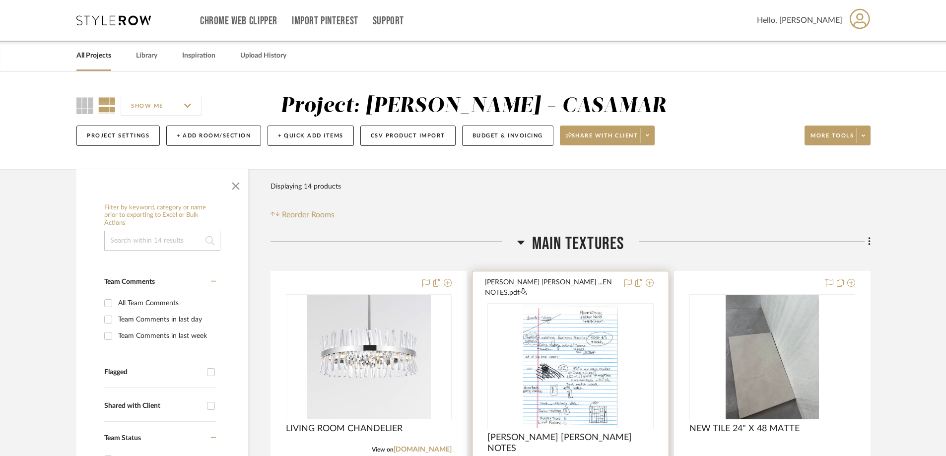
click at [0, 0] on img at bounding box center [0, 0] width 0 height 0
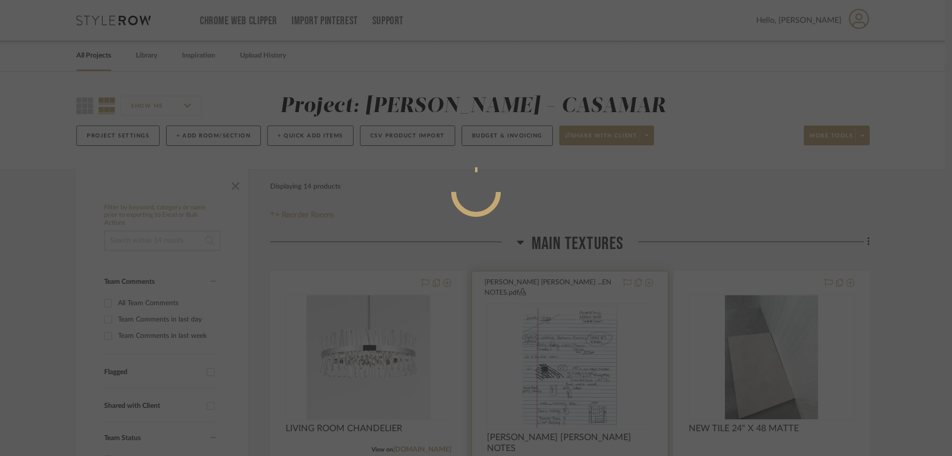
click at [589, 374] on div at bounding box center [476, 228] width 952 height 456
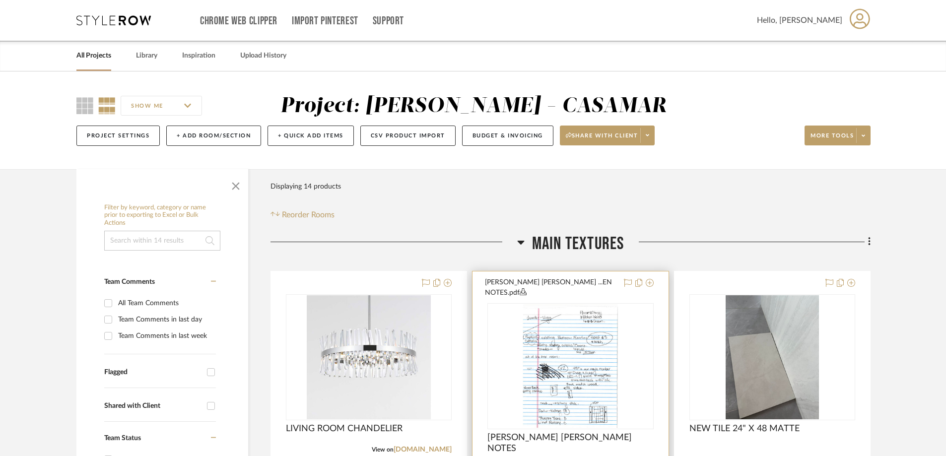
click at [582, 370] on img "0" at bounding box center [570, 366] width 96 height 124
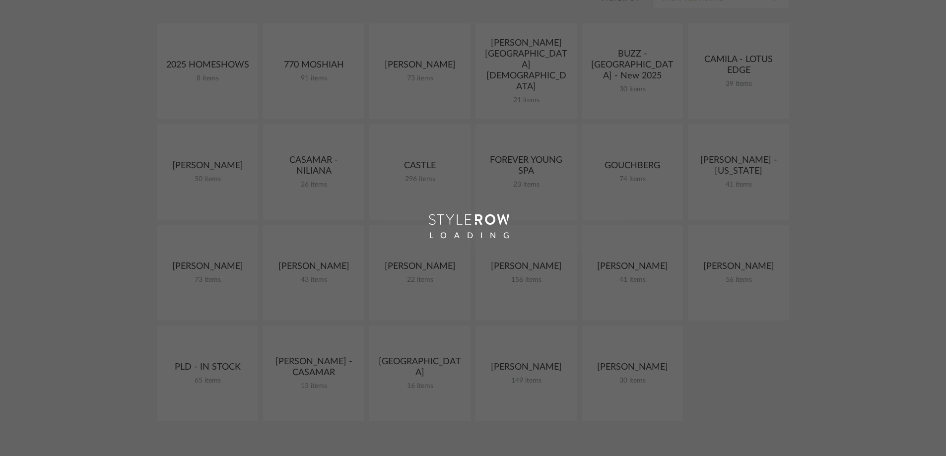
scroll to position [170, 0]
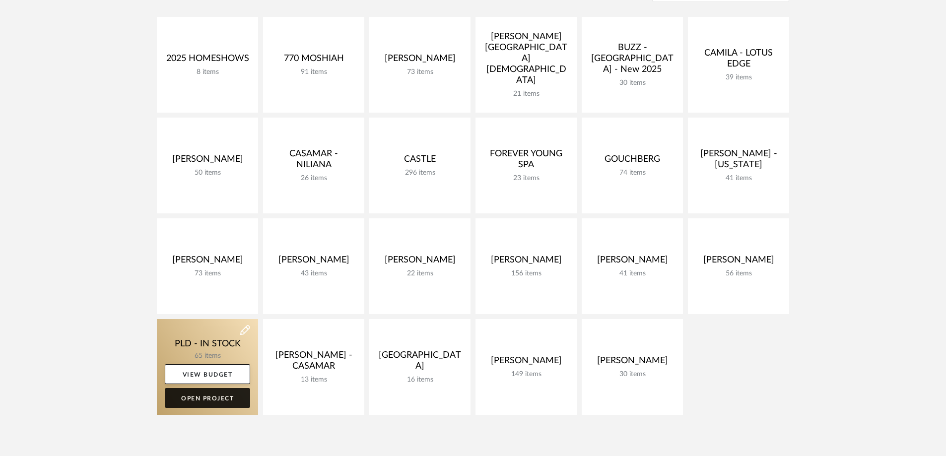
click at [225, 392] on link "Open Project" at bounding box center [207, 398] width 85 height 20
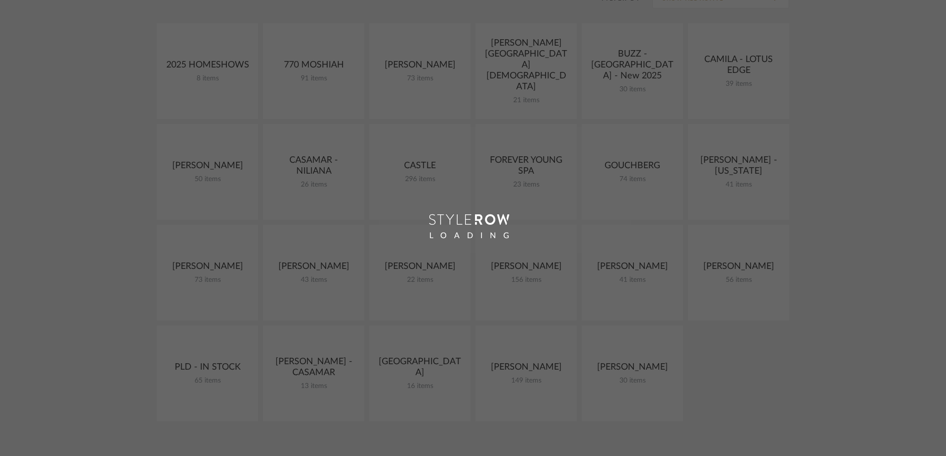
scroll to position [170, 0]
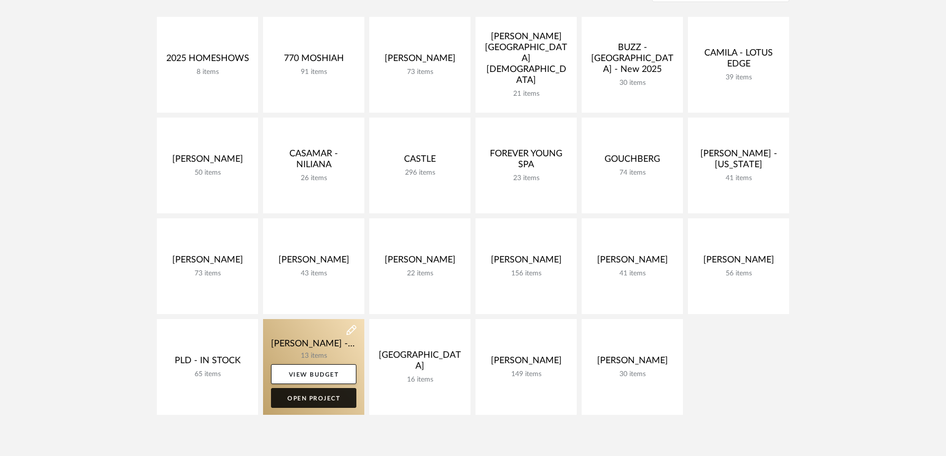
click at [320, 407] on link "Open Project" at bounding box center [313, 398] width 85 height 20
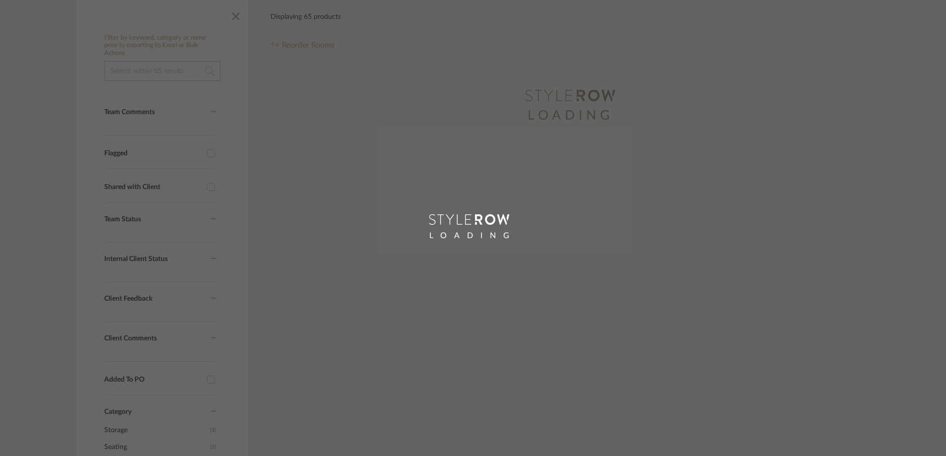
click at [320, 407] on div "LOADING" at bounding box center [473, 228] width 946 height 456
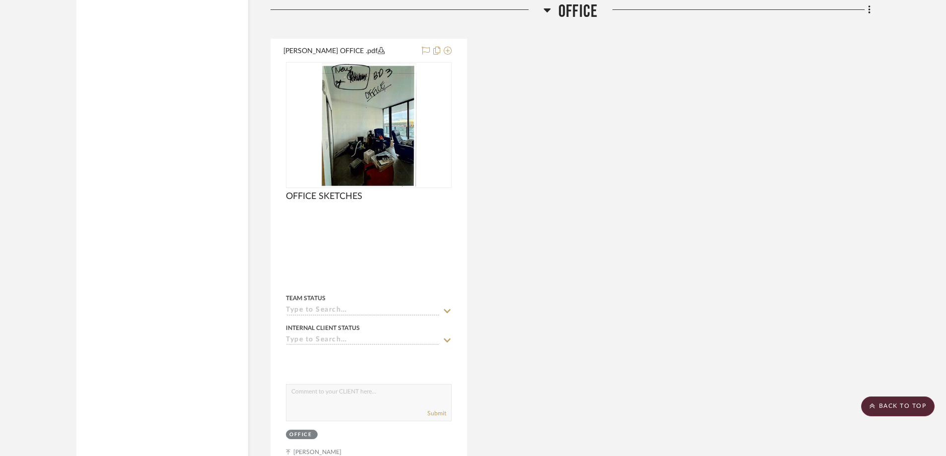
scroll to position [3131, 0]
